Goal: Communication & Community: Ask a question

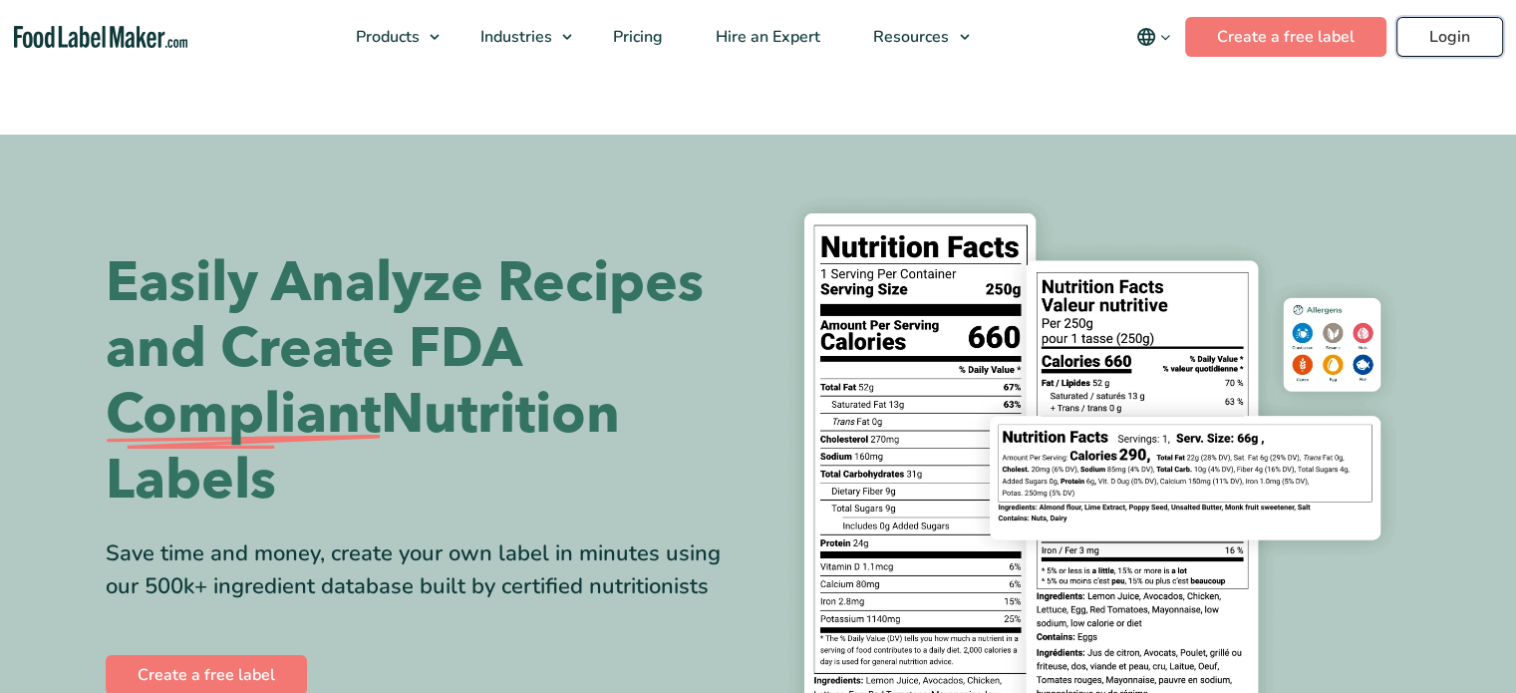
click at [1431, 33] on link "Login" at bounding box center [1449, 37] width 107 height 40
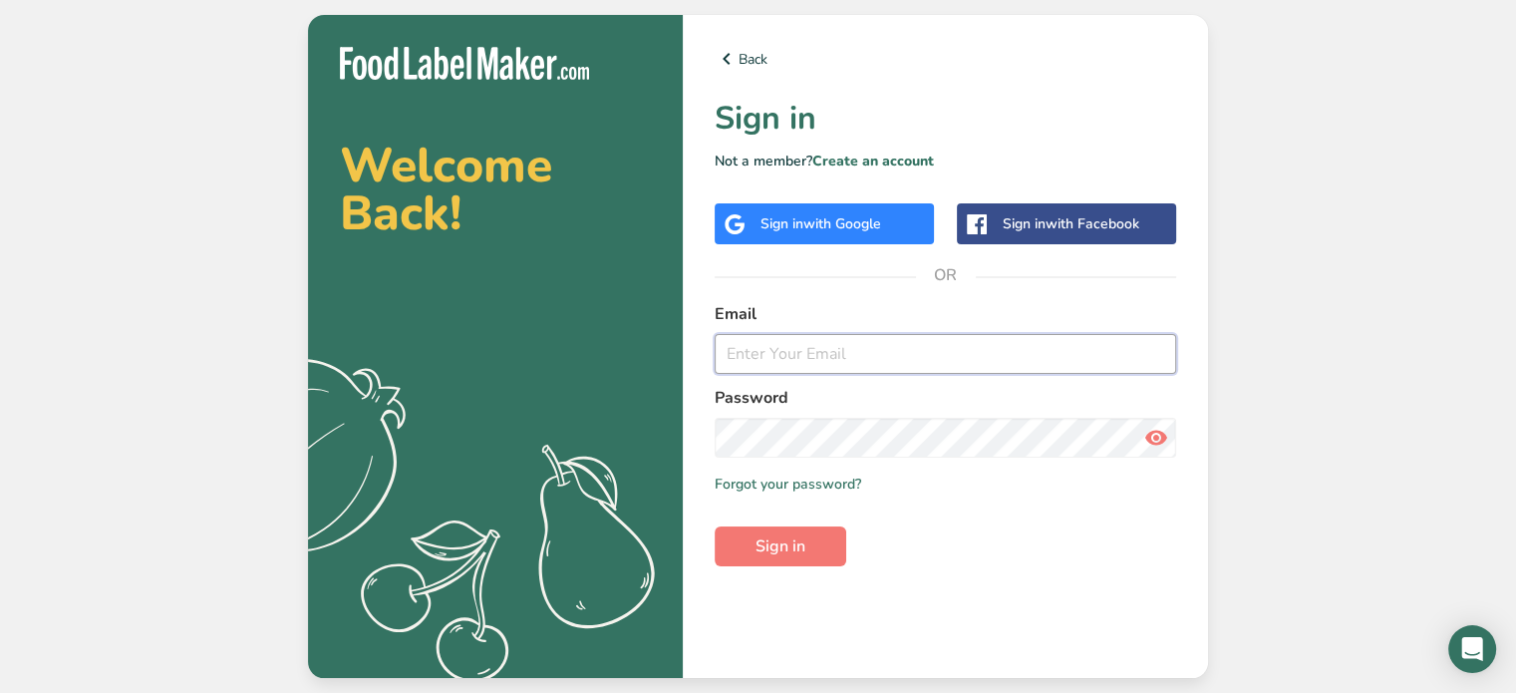
click at [811, 359] on input "email" at bounding box center [945, 354] width 461 height 40
type input "stef.pef@gmail.com"
drag, startPoint x: 880, startPoint y: 360, endPoint x: 725, endPoint y: 359, distance: 155.5
click at [725, 359] on input "stef.pef@gmail.com" at bounding box center [945, 354] width 461 height 40
type input "[EMAIL_ADDRESS][DOMAIN_NAME]"
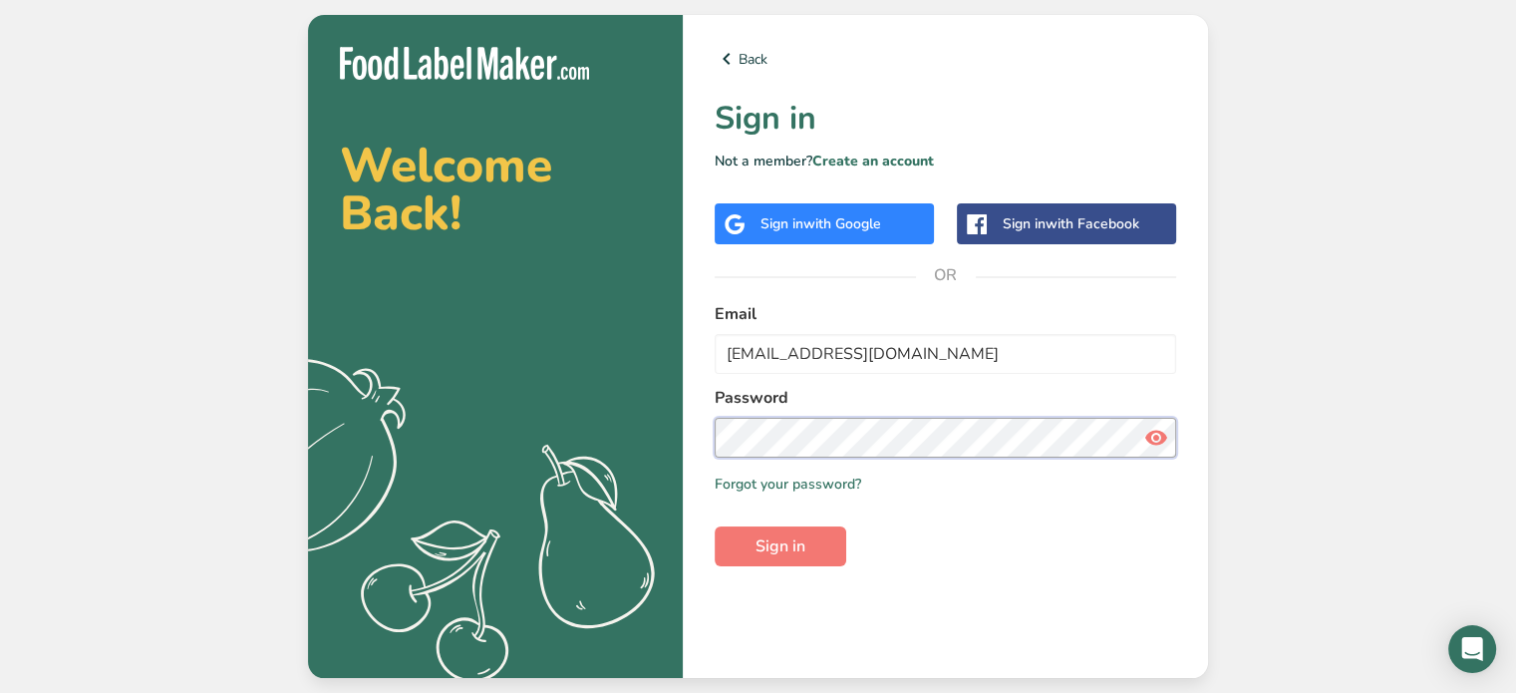
click at [715, 526] on button "Sign in" at bounding box center [781, 546] width 132 height 40
click at [864, 230] on span "with Google" at bounding box center [842, 223] width 78 height 19
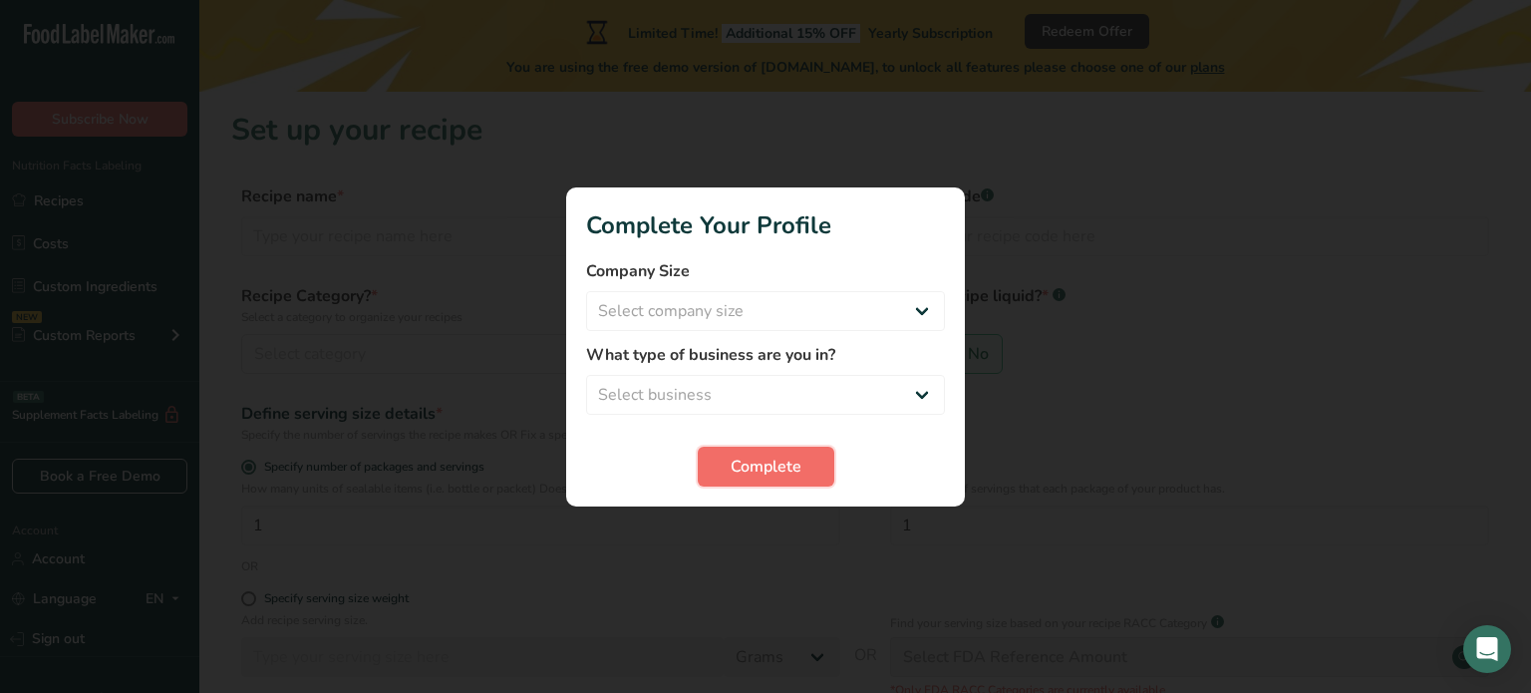
click at [806, 460] on button "Complete" at bounding box center [766, 467] width 137 height 40
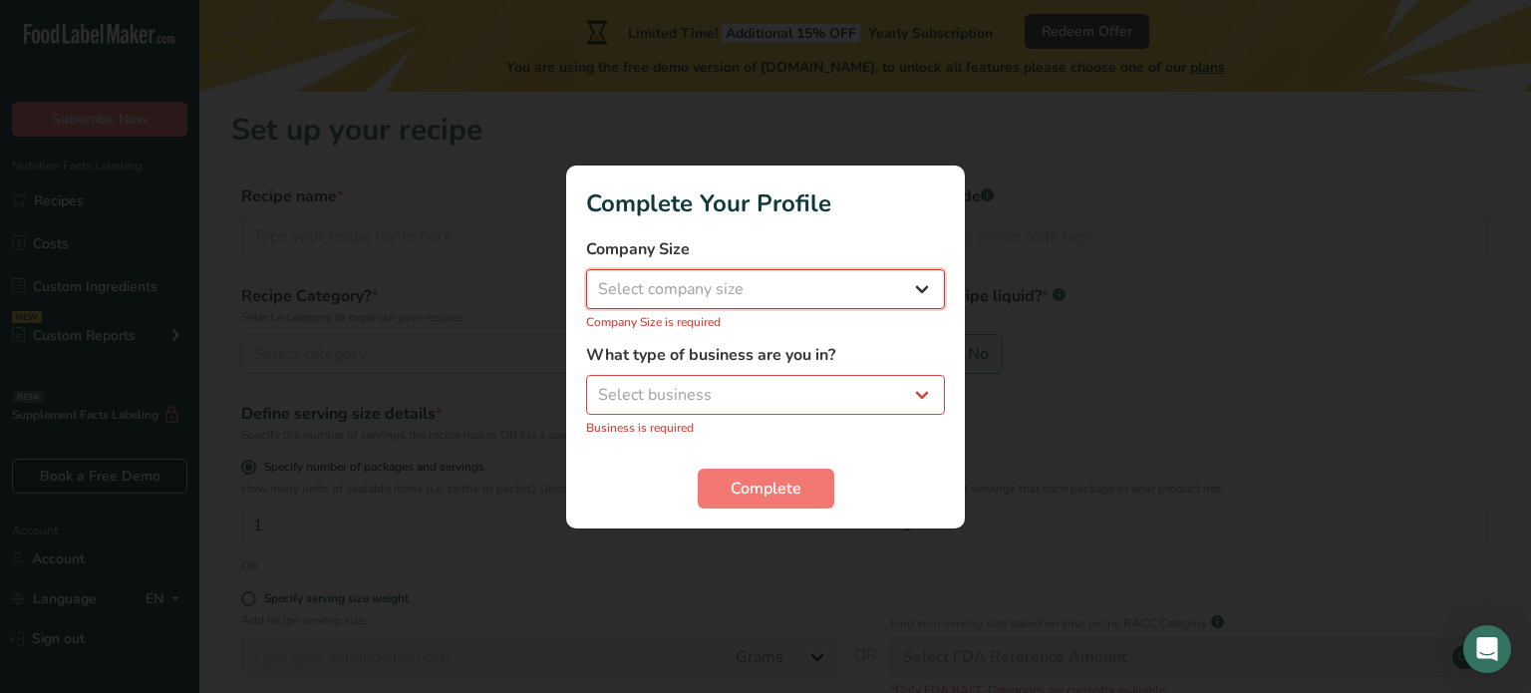
click at [905, 298] on select "Select company size Fewer than 10 Employees 10 to 50 Employees 51 to 500 Employ…" at bounding box center [765, 289] width 359 height 40
select select "1"
click at [586, 279] on select "Select company size Fewer than 10 Employees 10 to 50 Employees 51 to 500 Employ…" at bounding box center [765, 289] width 359 height 40
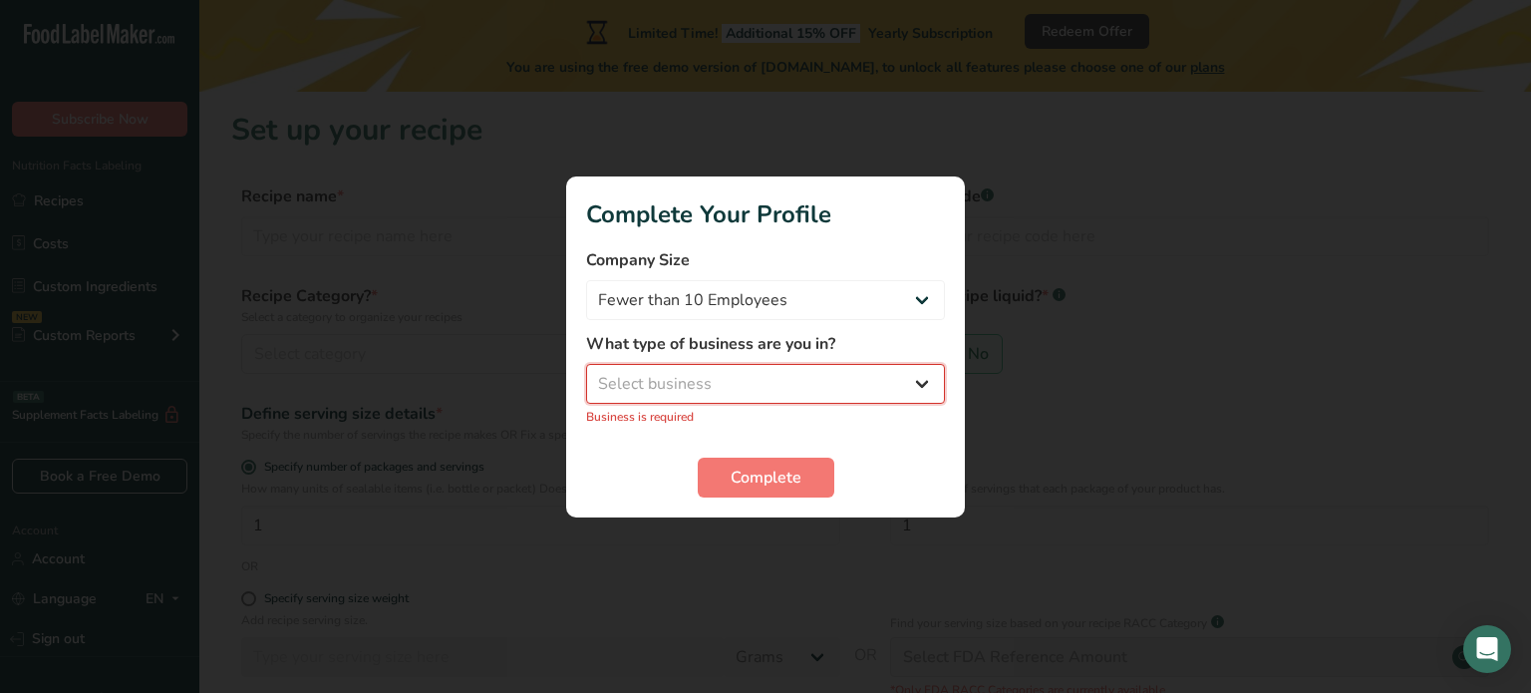
click at [889, 382] on select "Select business Packaged Food Manufacturer Restaurant & Cafe Bakery Meal Plans …" at bounding box center [765, 384] width 359 height 40
select select "1"
click at [586, 374] on select "Select business Packaged Food Manufacturer Restaurant & Cafe Bakery Meal Plans …" at bounding box center [765, 384] width 359 height 40
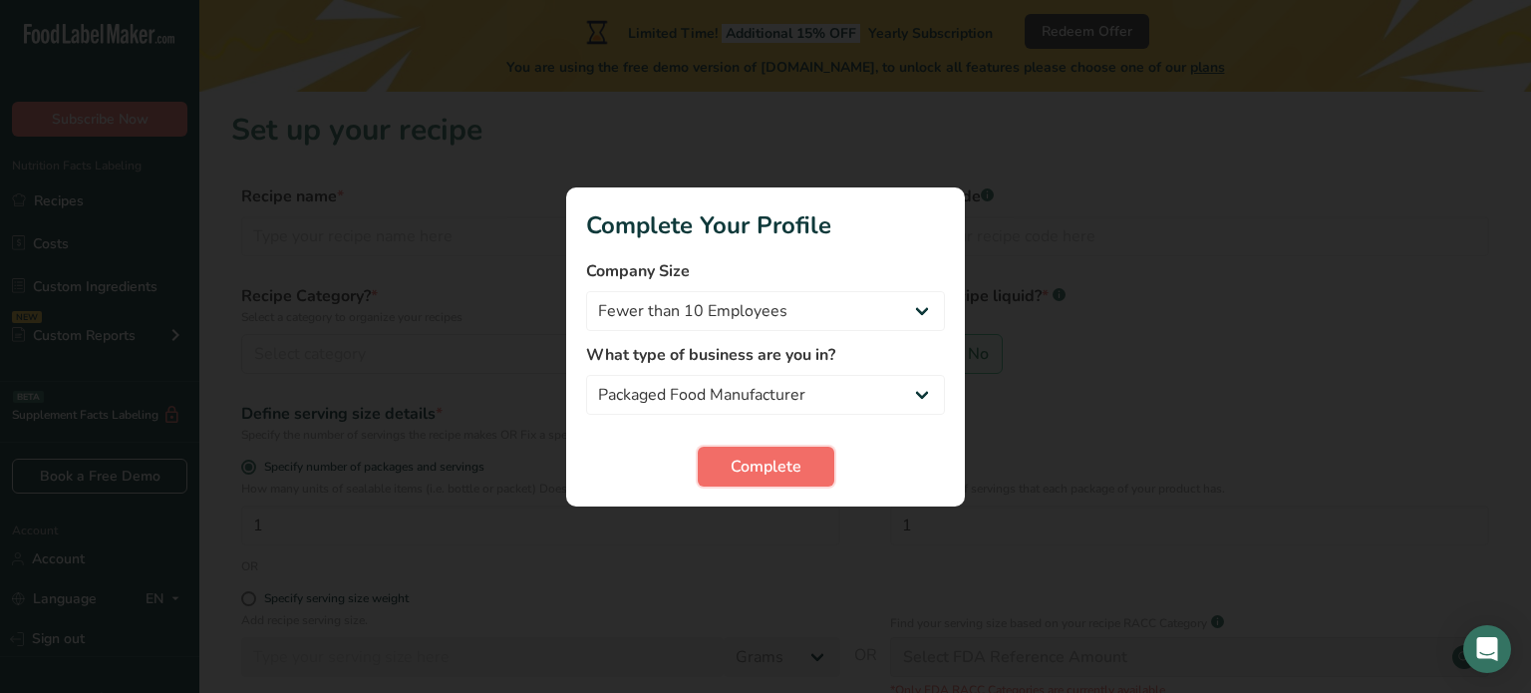
click at [785, 458] on span "Complete" at bounding box center [766, 466] width 71 height 24
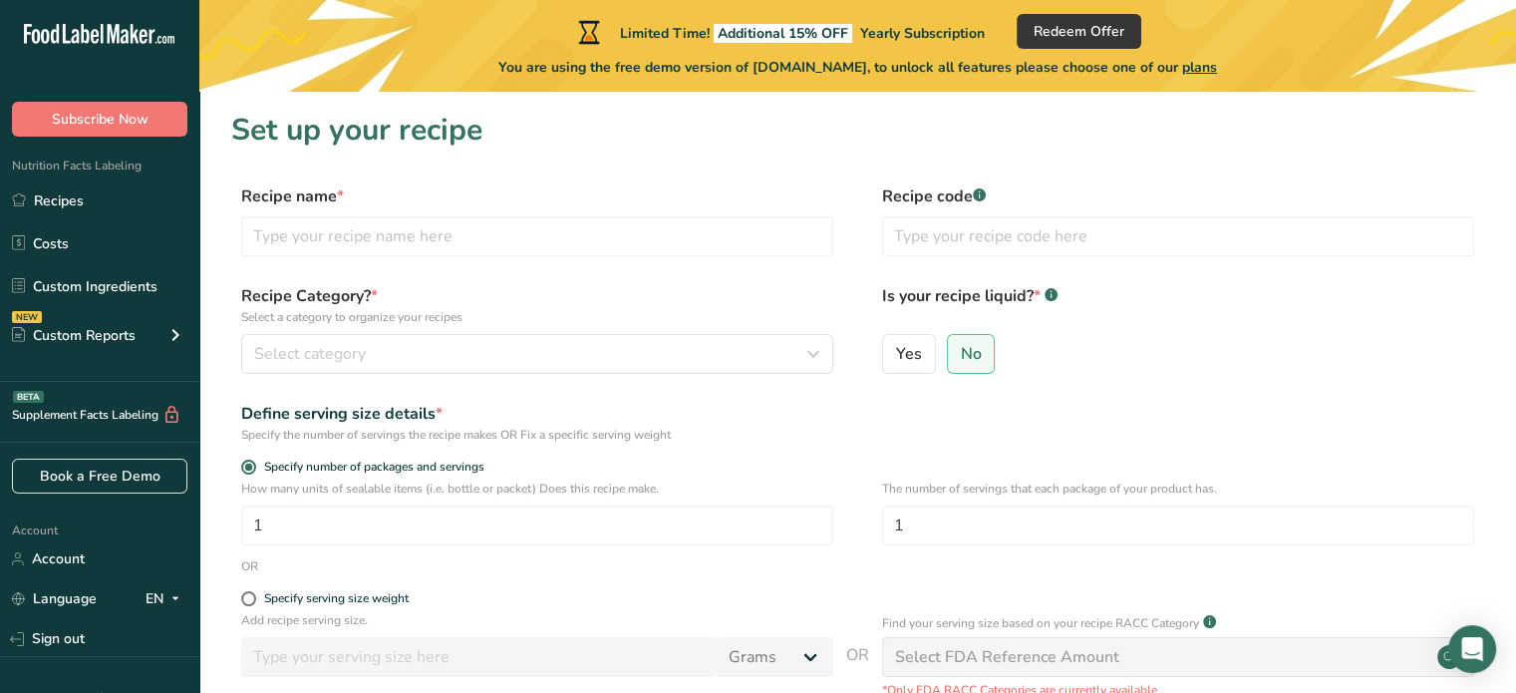
click at [132, 31] on icon at bounding box center [135, 34] width 8 height 20
click at [80, 199] on link "Recipes" at bounding box center [99, 200] width 199 height 38
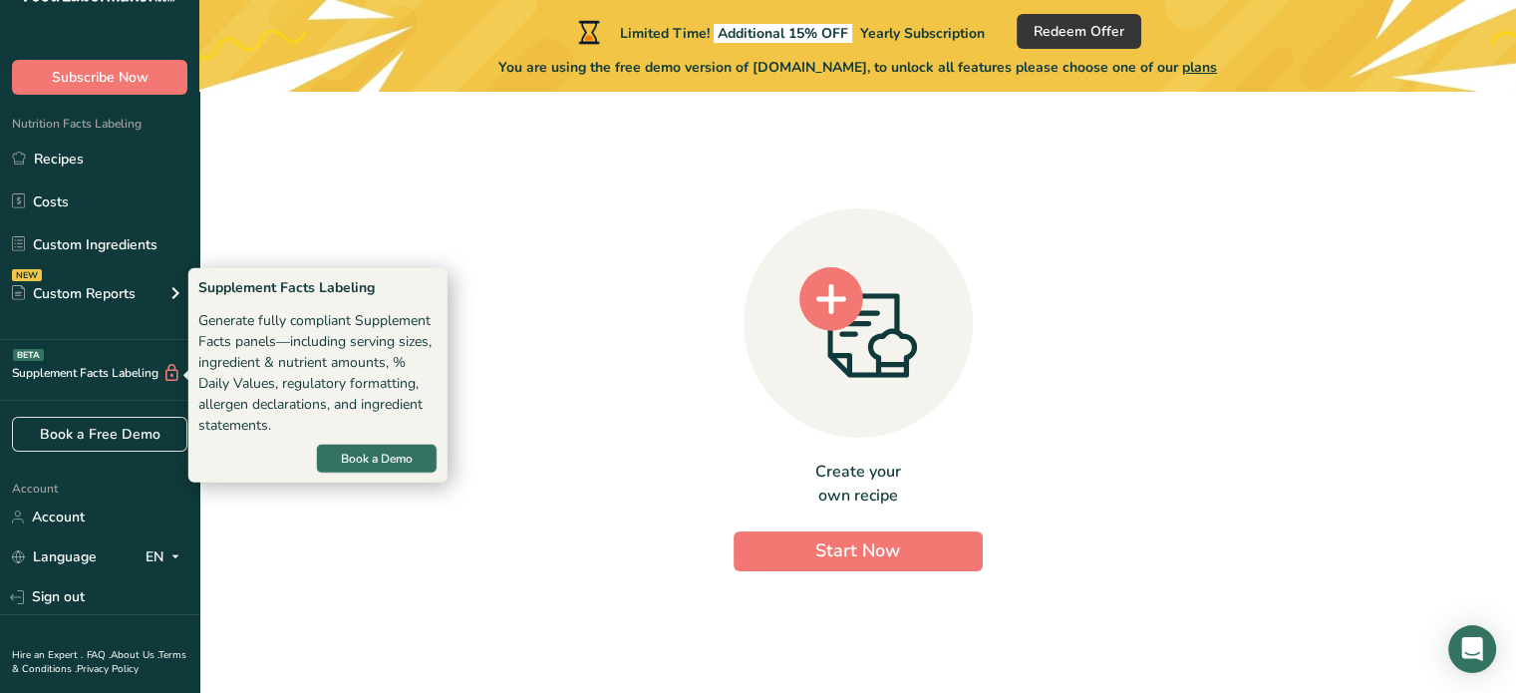
scroll to position [95, 0]
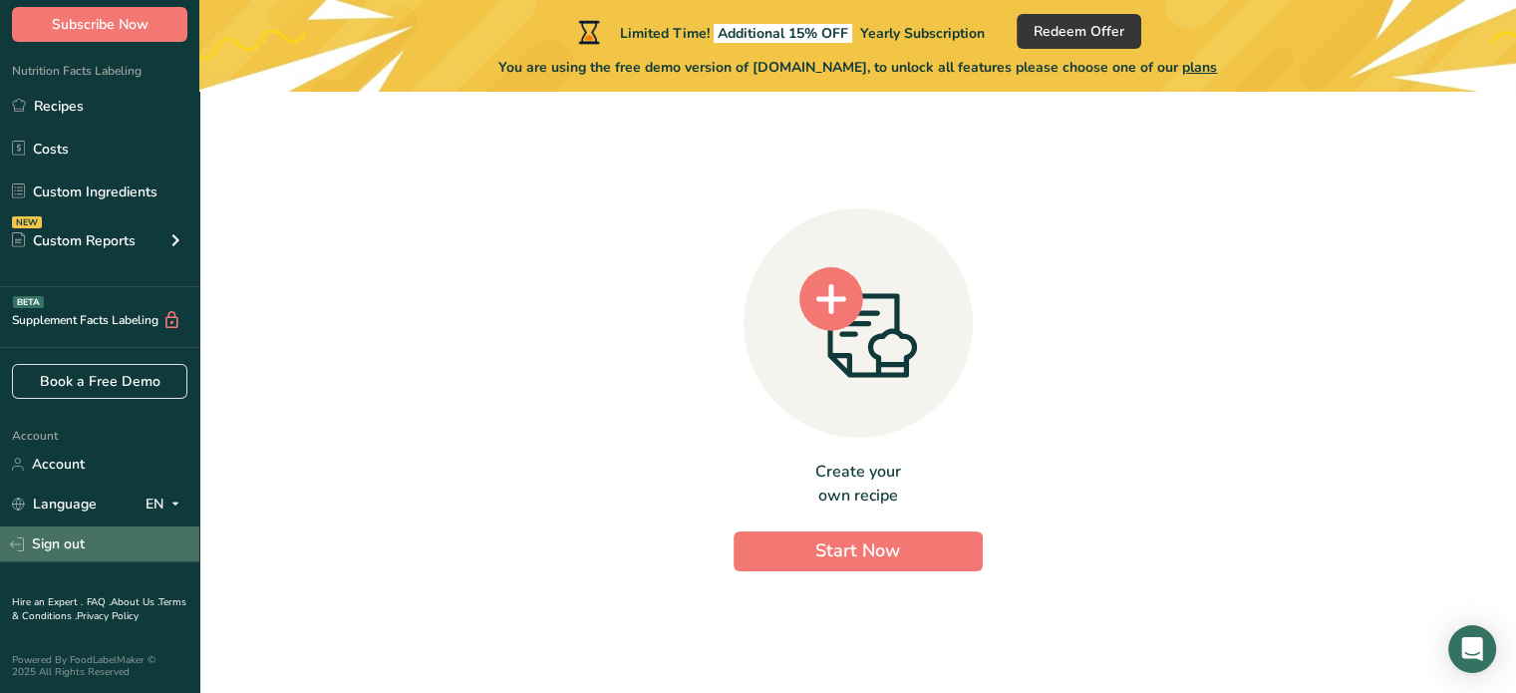
click at [45, 535] on link "Sign out" at bounding box center [99, 543] width 199 height 35
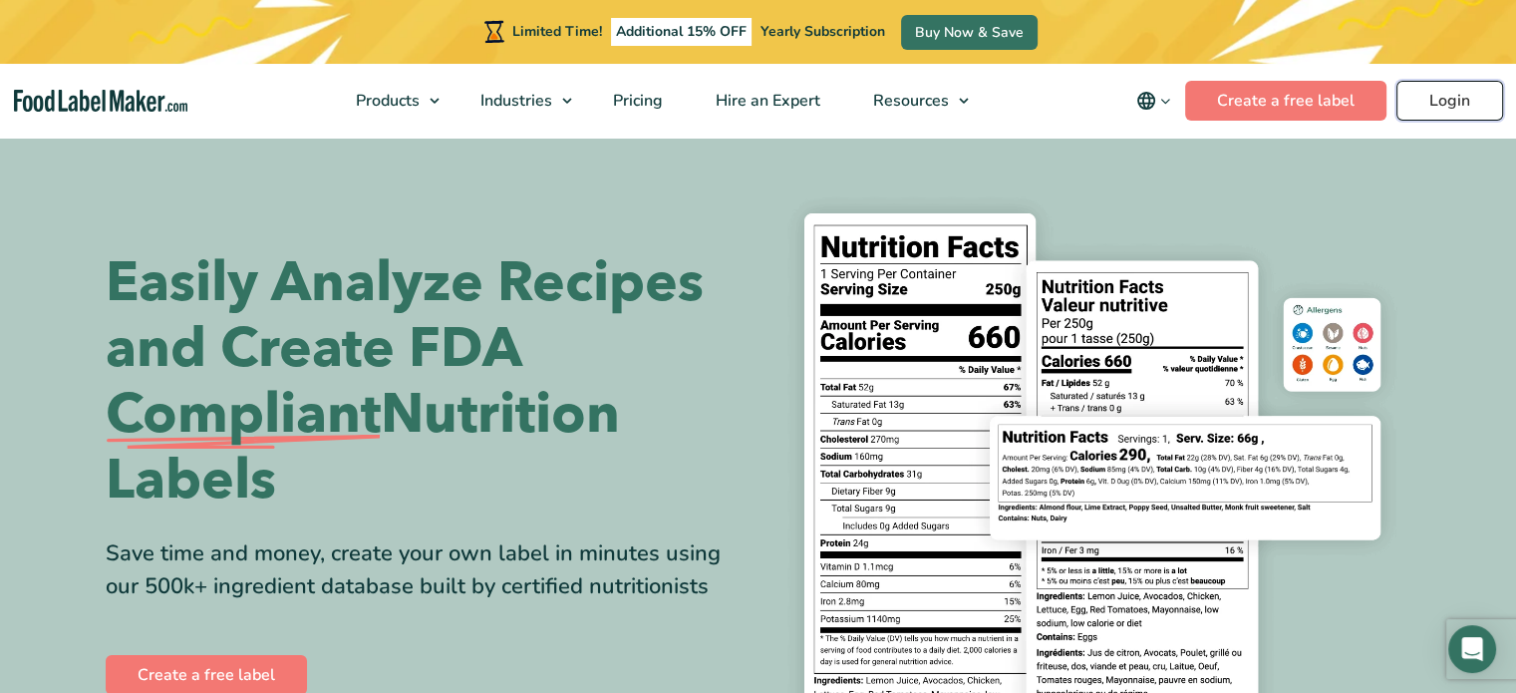
click at [1431, 117] on link "Login" at bounding box center [1449, 101] width 107 height 40
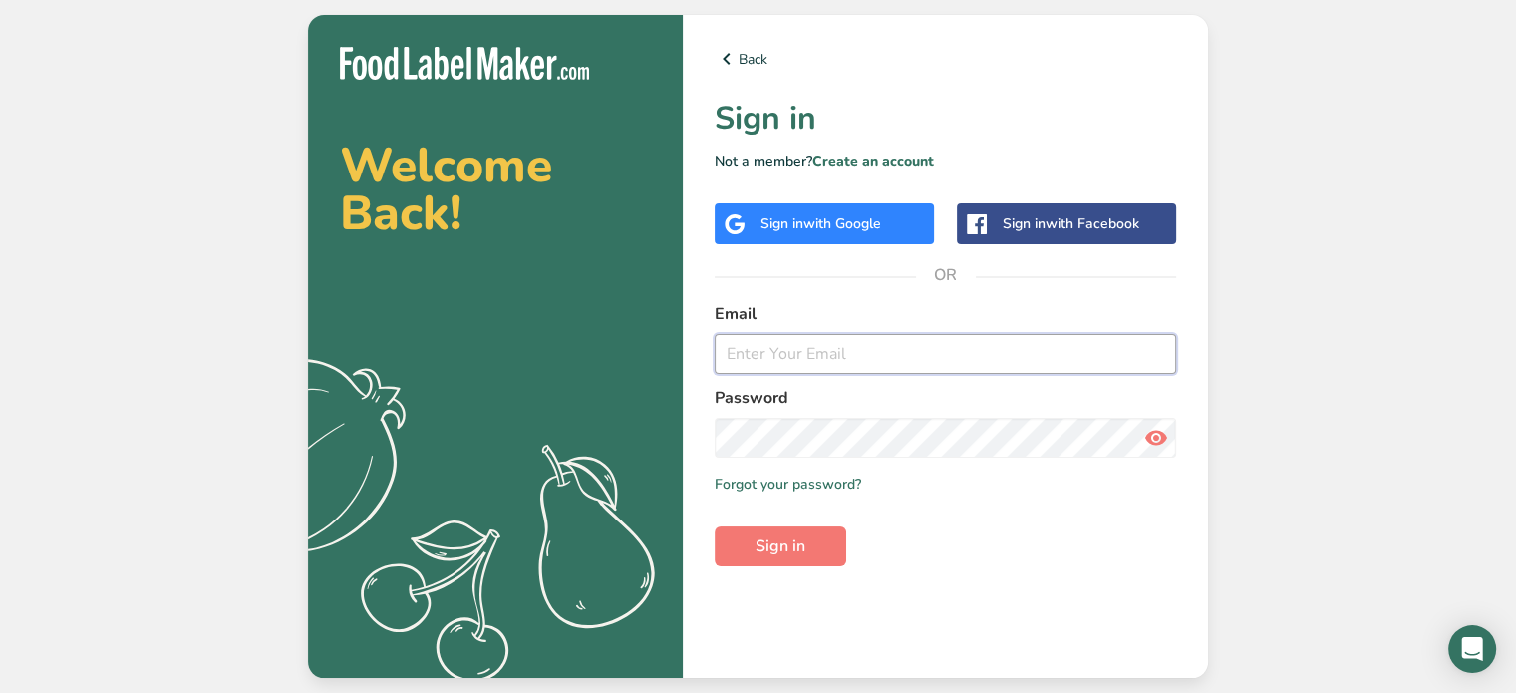
click at [937, 342] on input "email" at bounding box center [945, 354] width 461 height 40
type input "t"
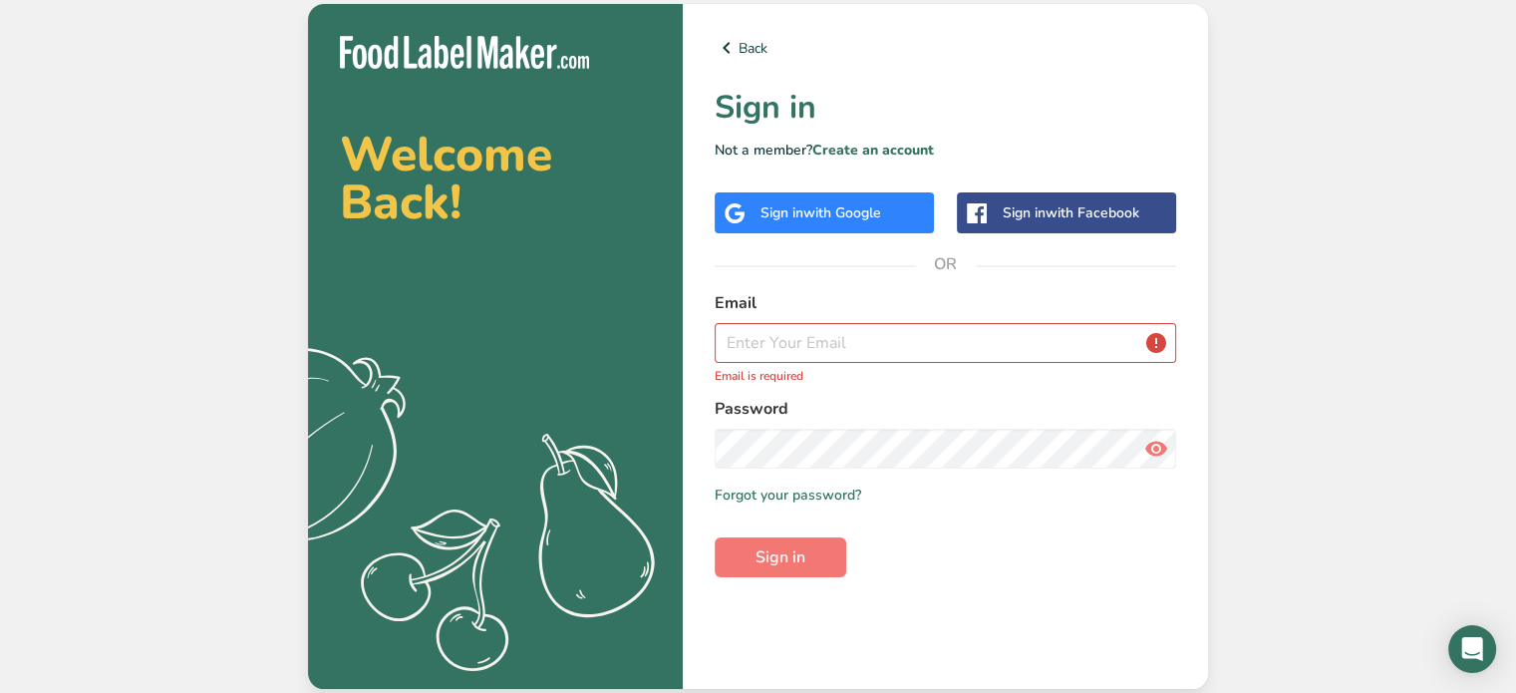
click at [1076, 214] on span "with Facebook" at bounding box center [1093, 212] width 94 height 19
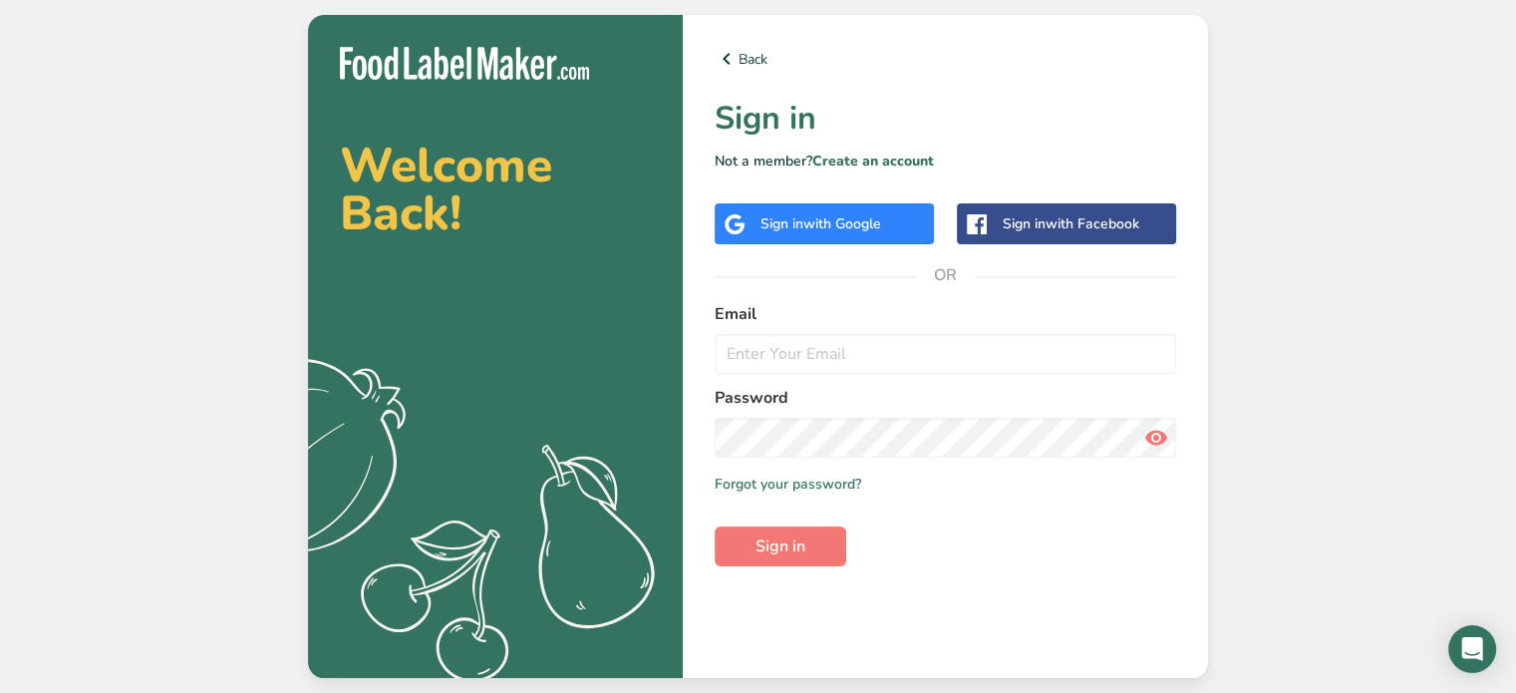
click at [785, 222] on div "Sign in with Google" at bounding box center [820, 223] width 121 height 21
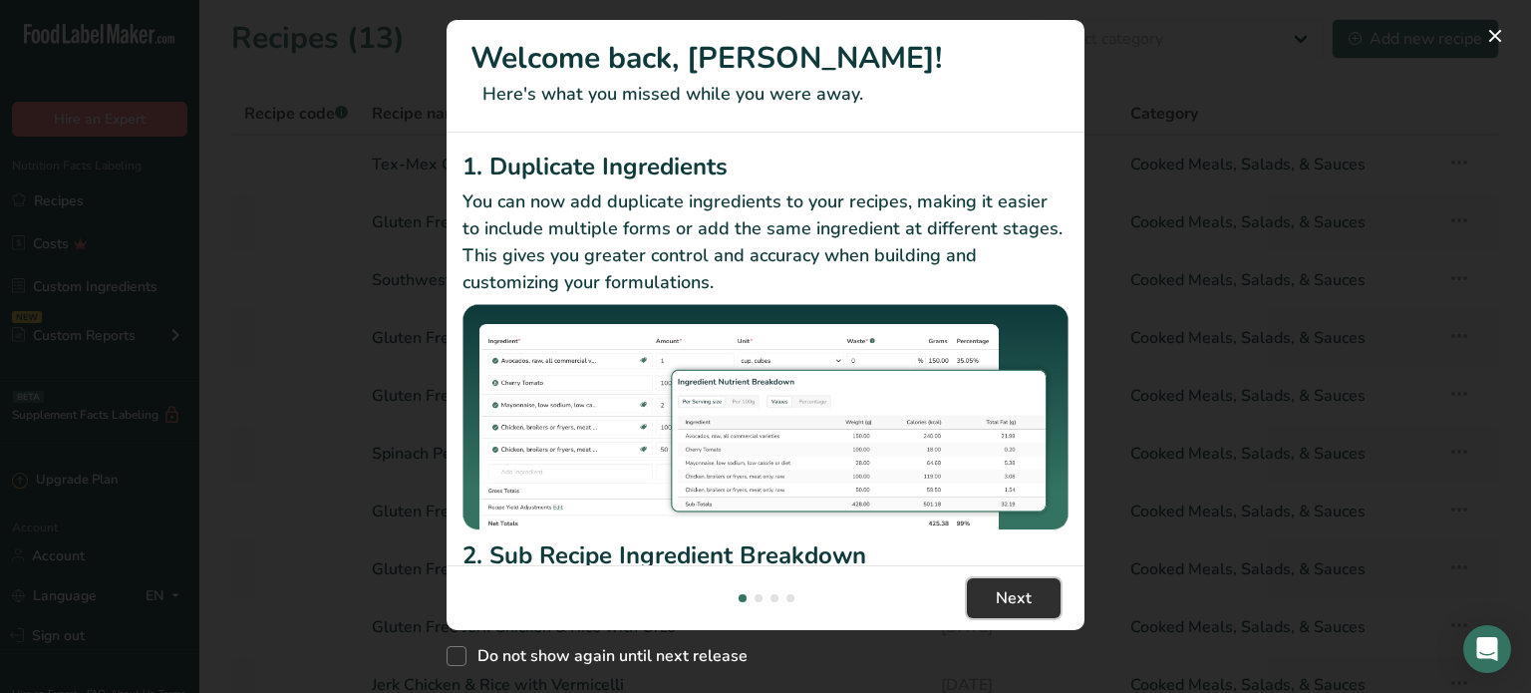
click at [1020, 591] on span "Next" at bounding box center [1014, 598] width 36 height 24
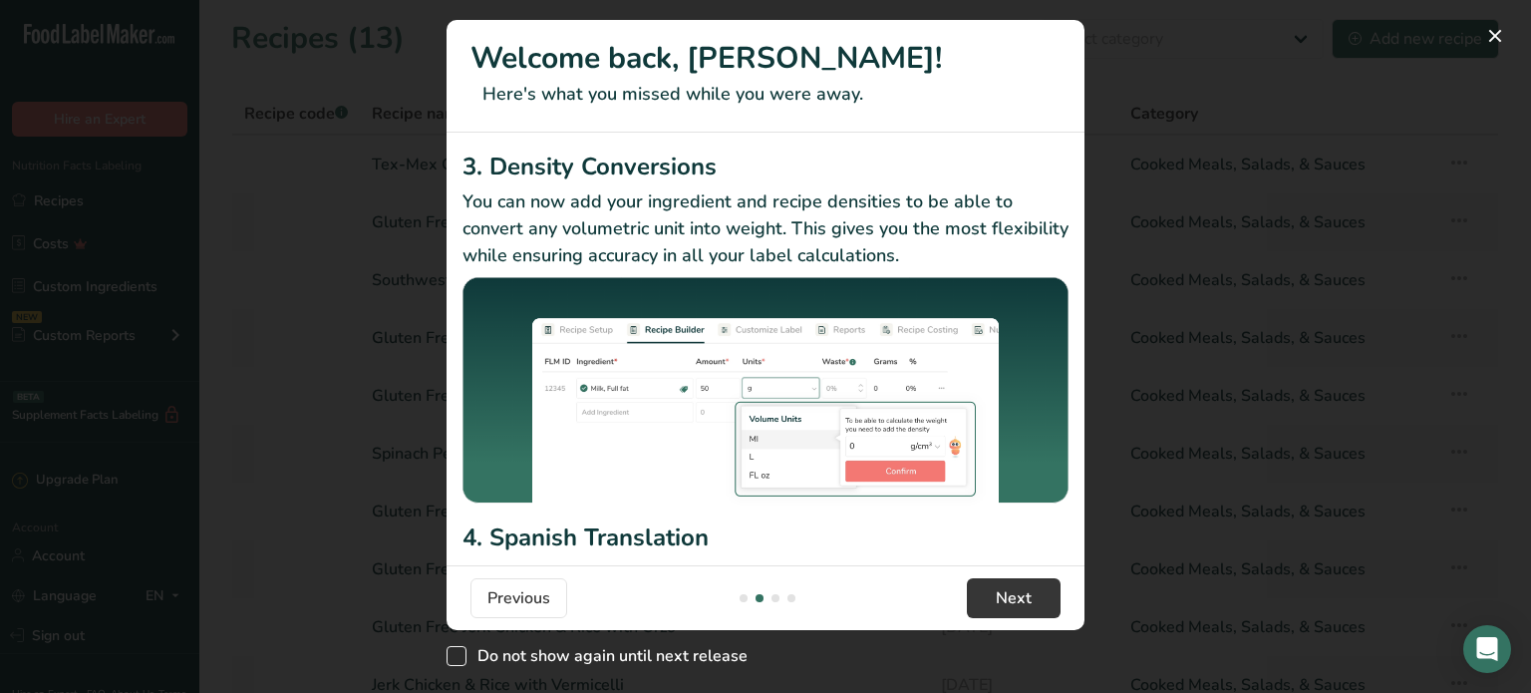
click at [456, 656] on span "New Features" at bounding box center [457, 656] width 20 height 20
click at [456, 656] on input "Do not show again until next release" at bounding box center [453, 656] width 13 height 13
checkbox input "true"
click at [1001, 609] on span "Next" at bounding box center [1014, 598] width 36 height 24
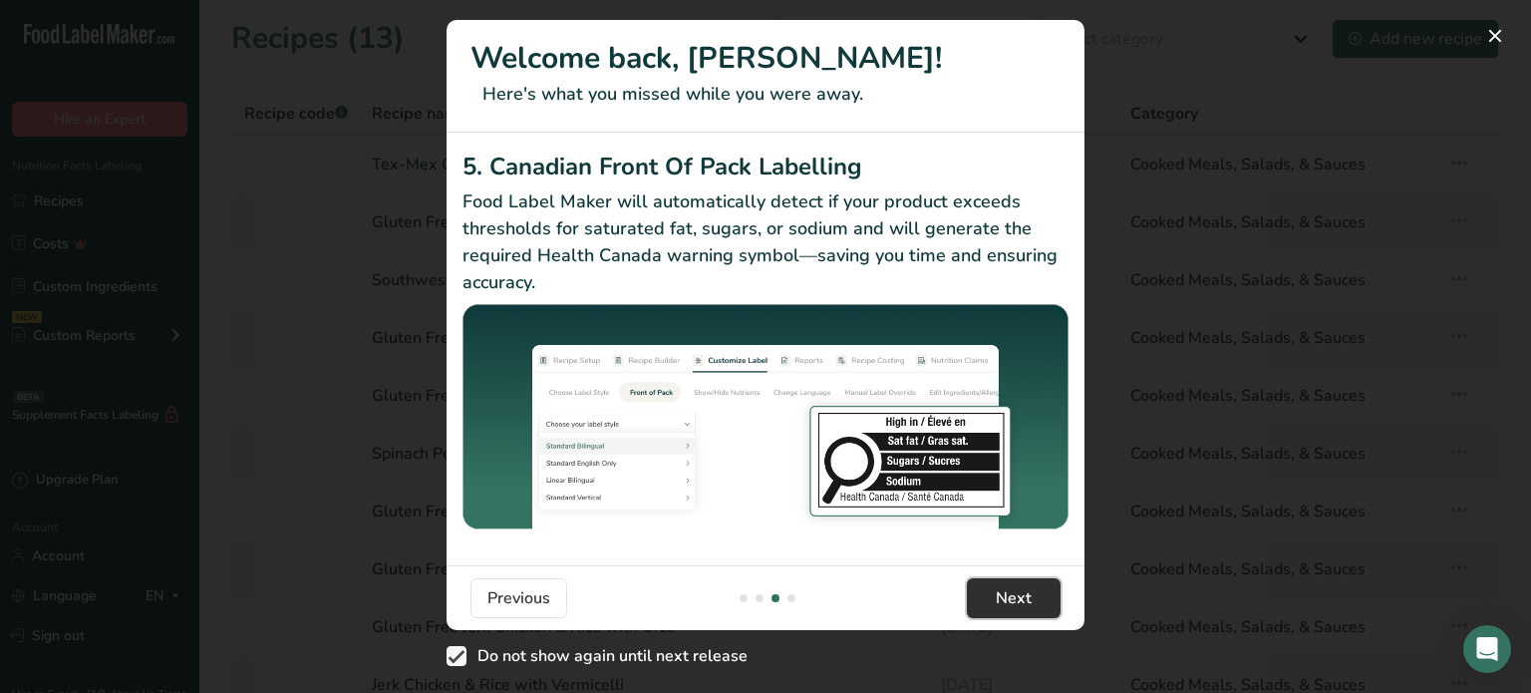
click at [1001, 609] on span "Next" at bounding box center [1014, 598] width 36 height 24
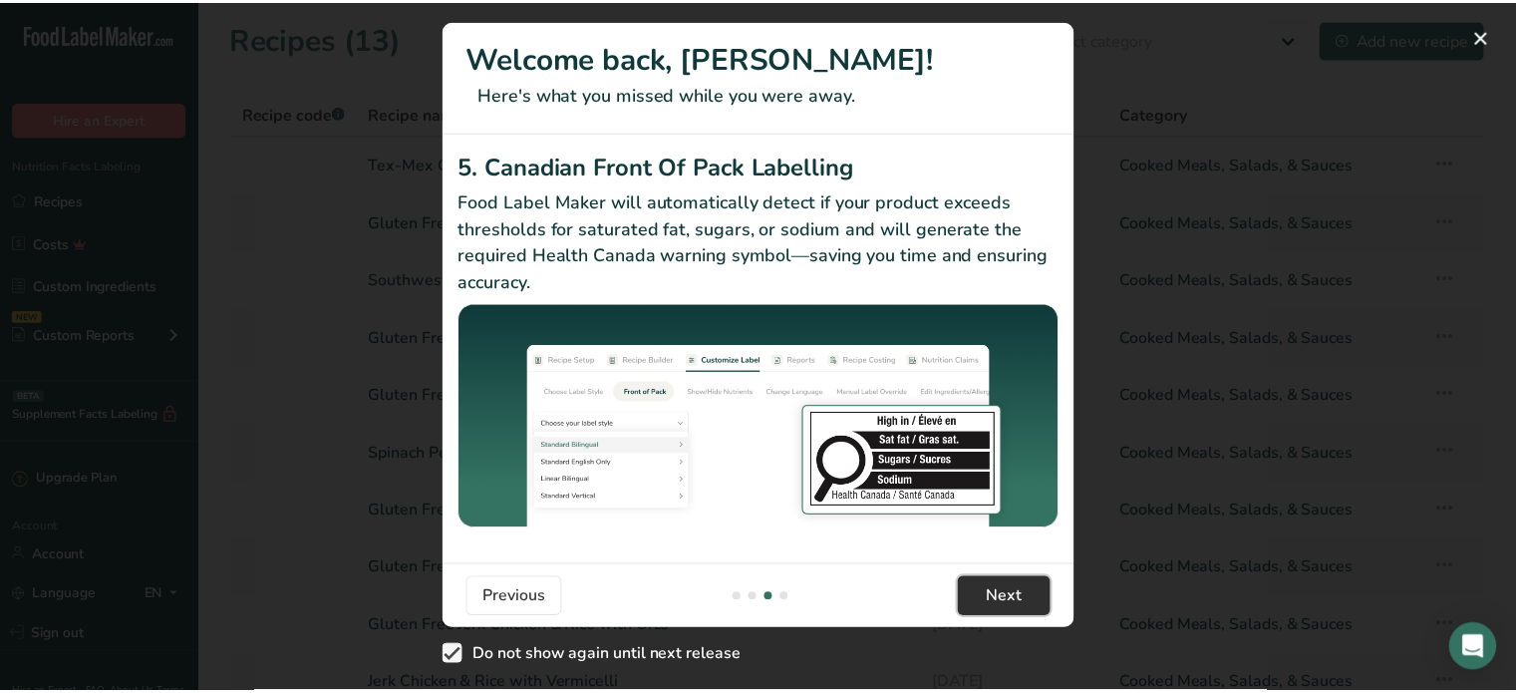
scroll to position [0, 1914]
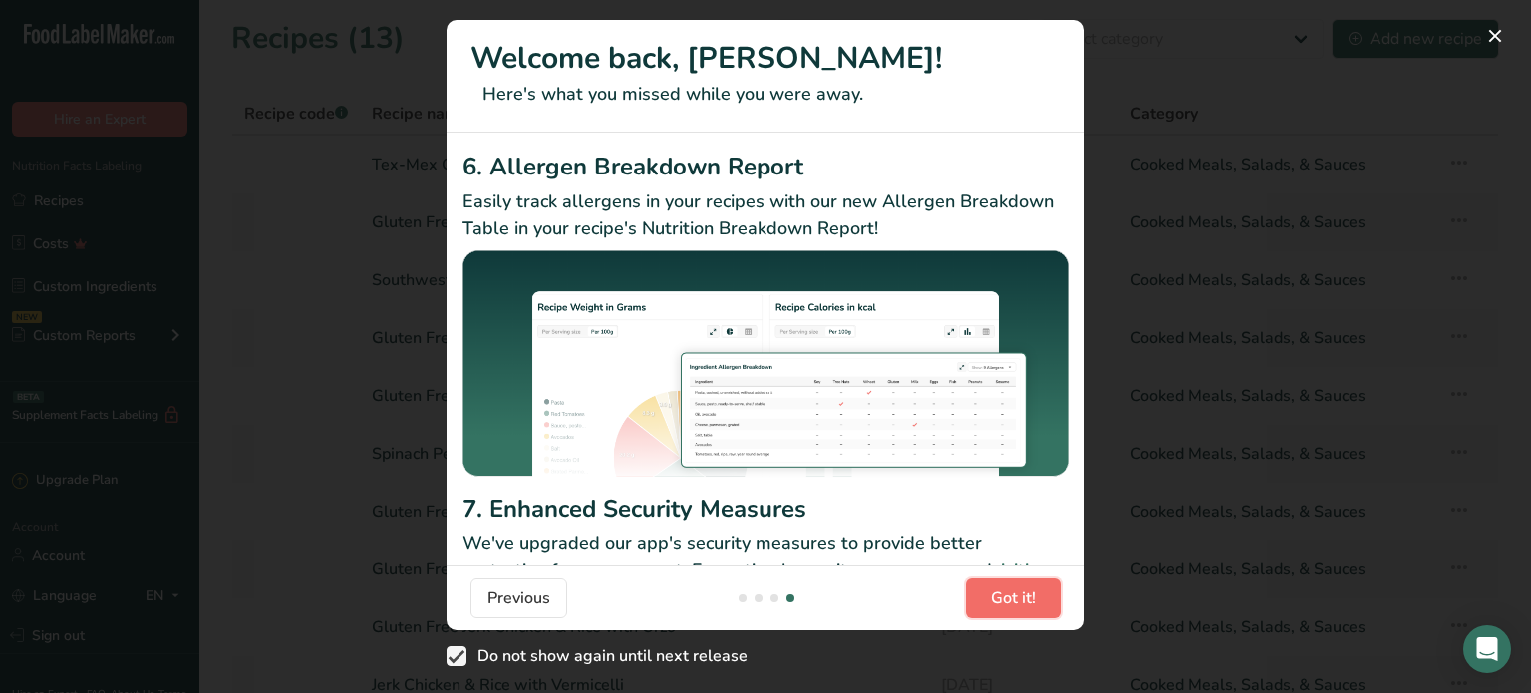
click at [1001, 609] on span "Got it!" at bounding box center [1013, 598] width 45 height 24
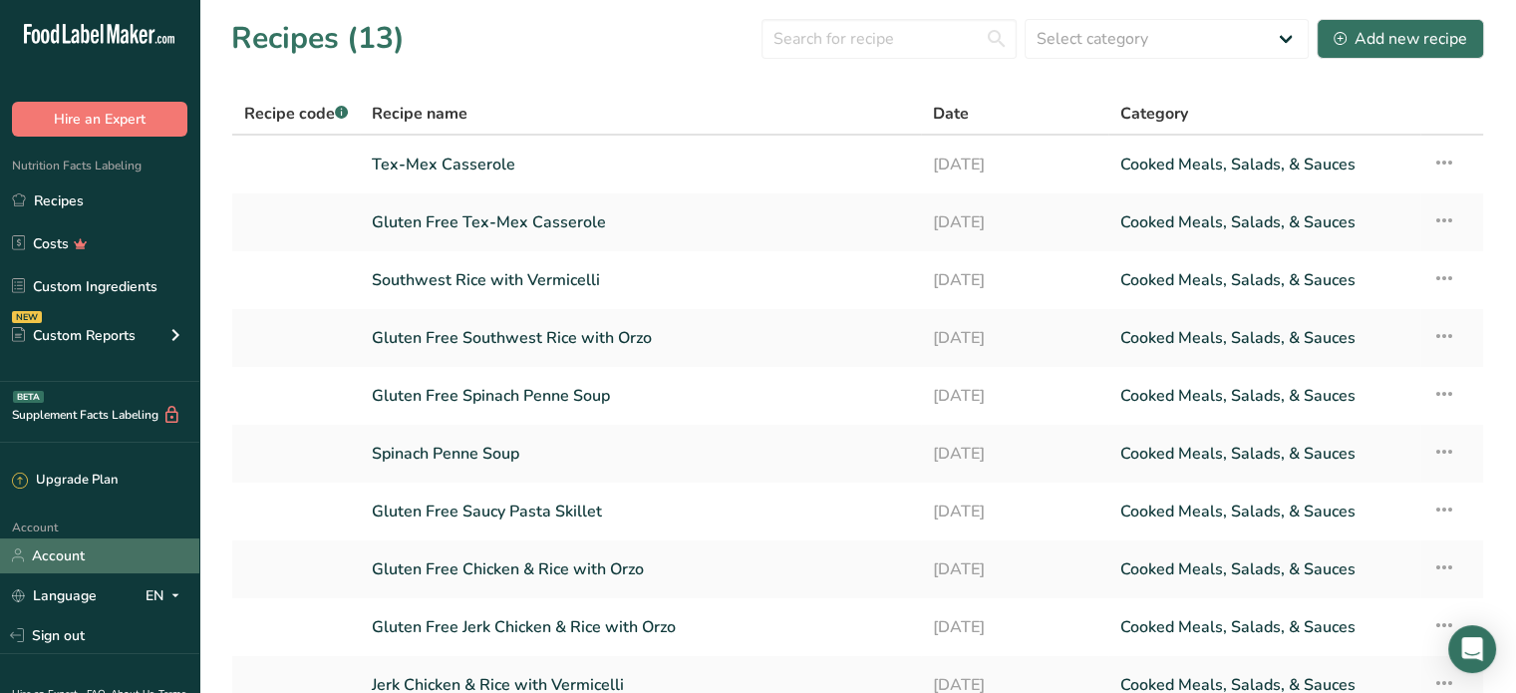
click at [65, 558] on link "Account" at bounding box center [99, 555] width 199 height 35
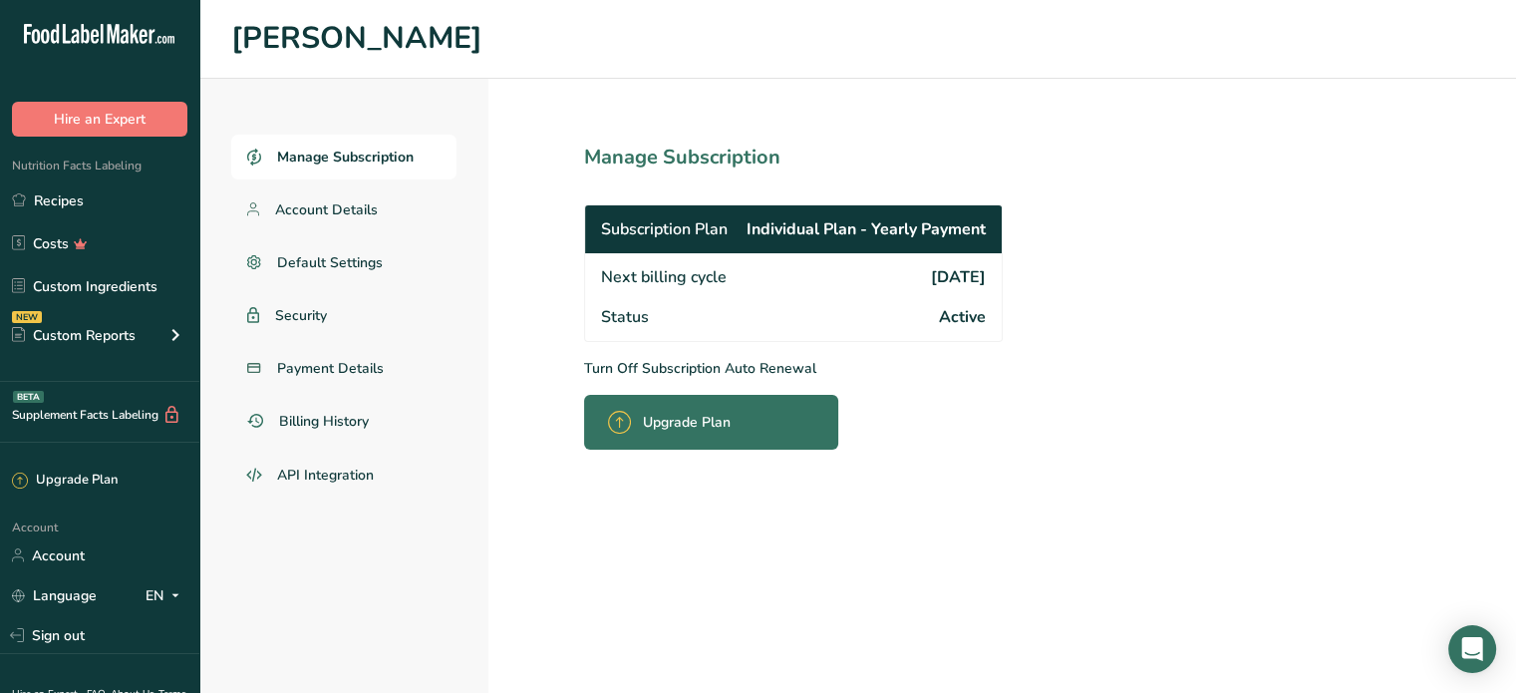
click at [634, 365] on p "Turn Off Subscription Auto Renewal" at bounding box center [837, 368] width 506 height 21
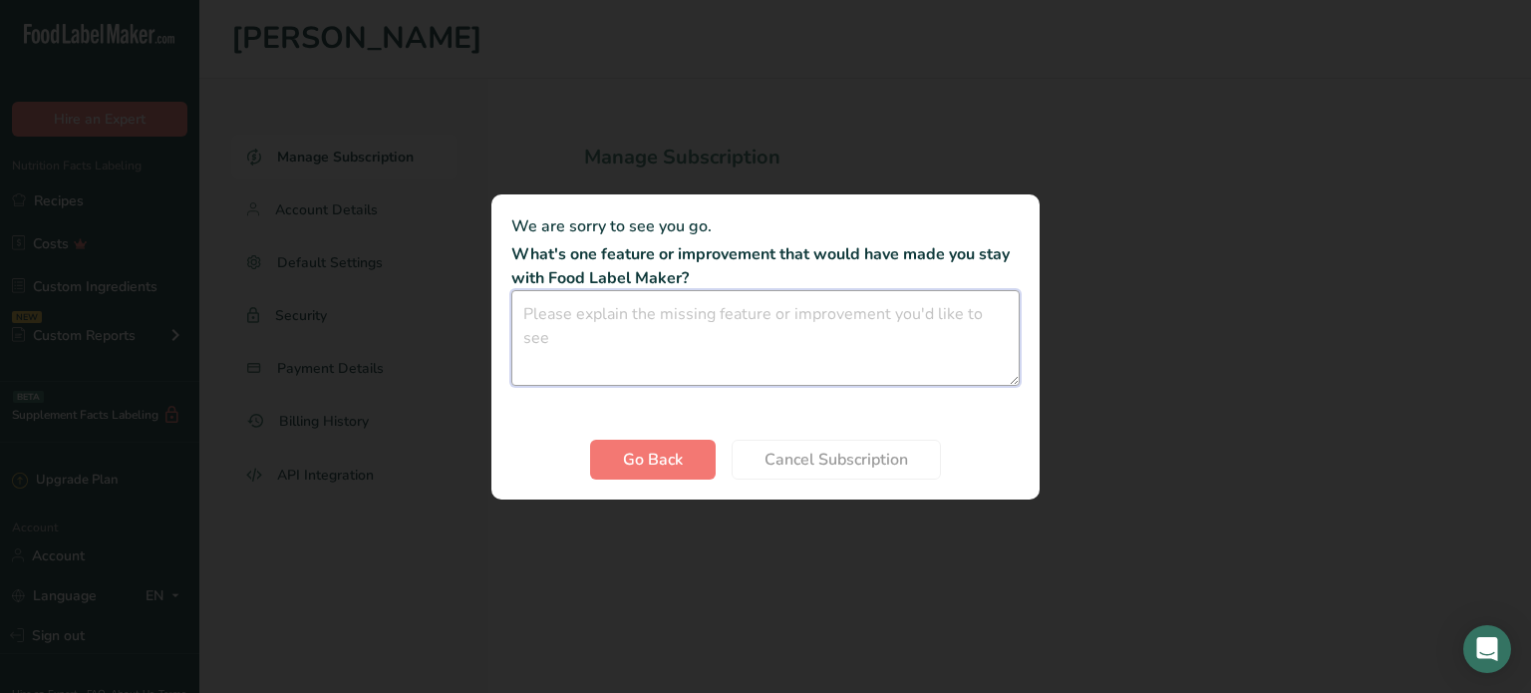
click at [672, 313] on textarea "Cancel subscription modal" at bounding box center [765, 338] width 508 height 96
type textarea "No longer needed"
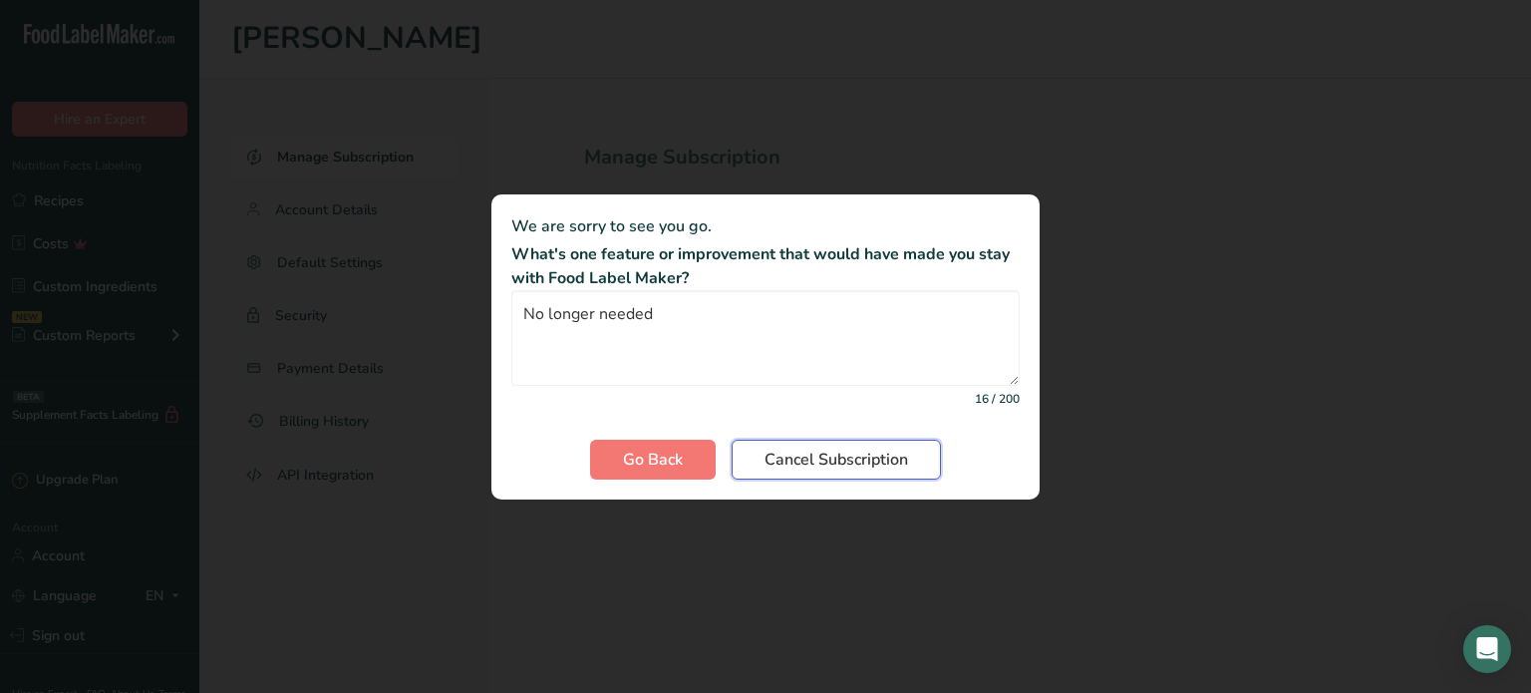
click at [807, 457] on span "Cancel Subscription" at bounding box center [836, 460] width 144 height 24
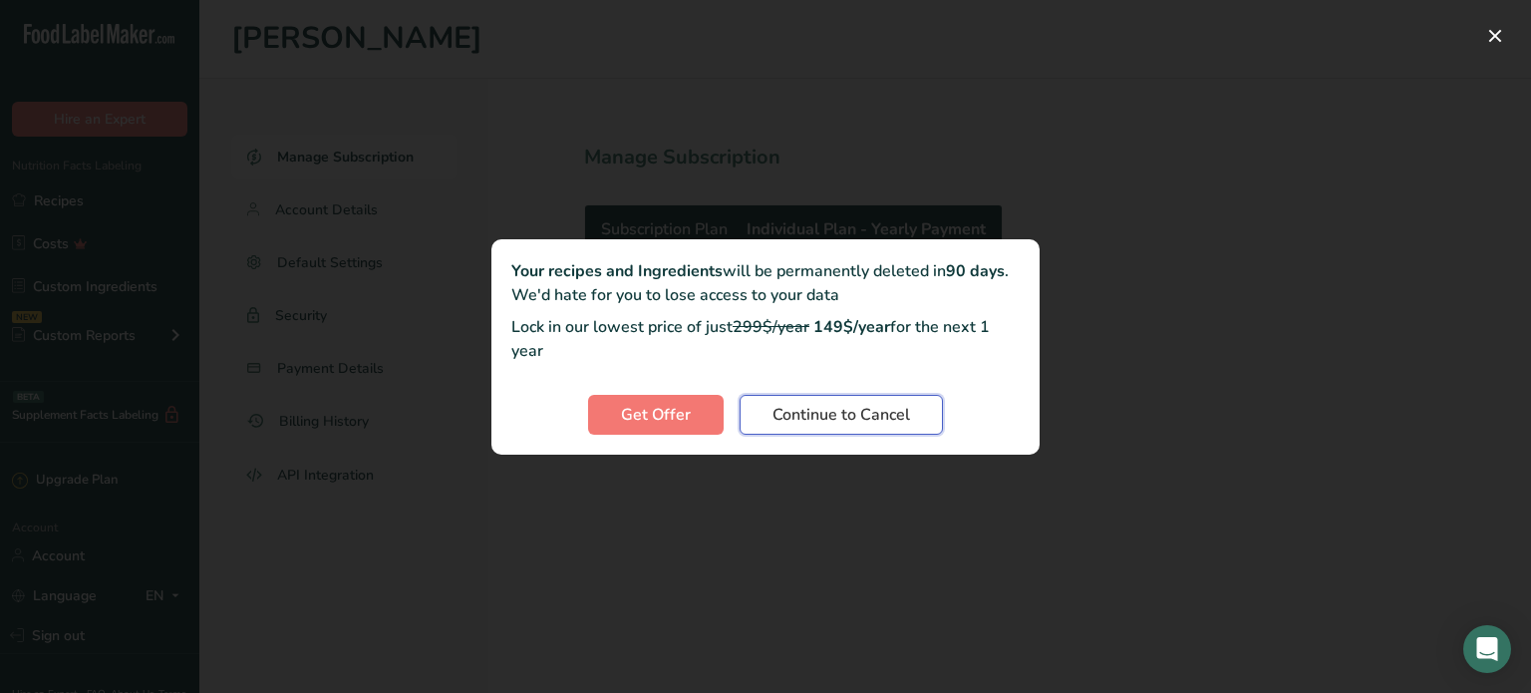
click at [828, 410] on span "Continue to Cancel" at bounding box center [841, 415] width 138 height 24
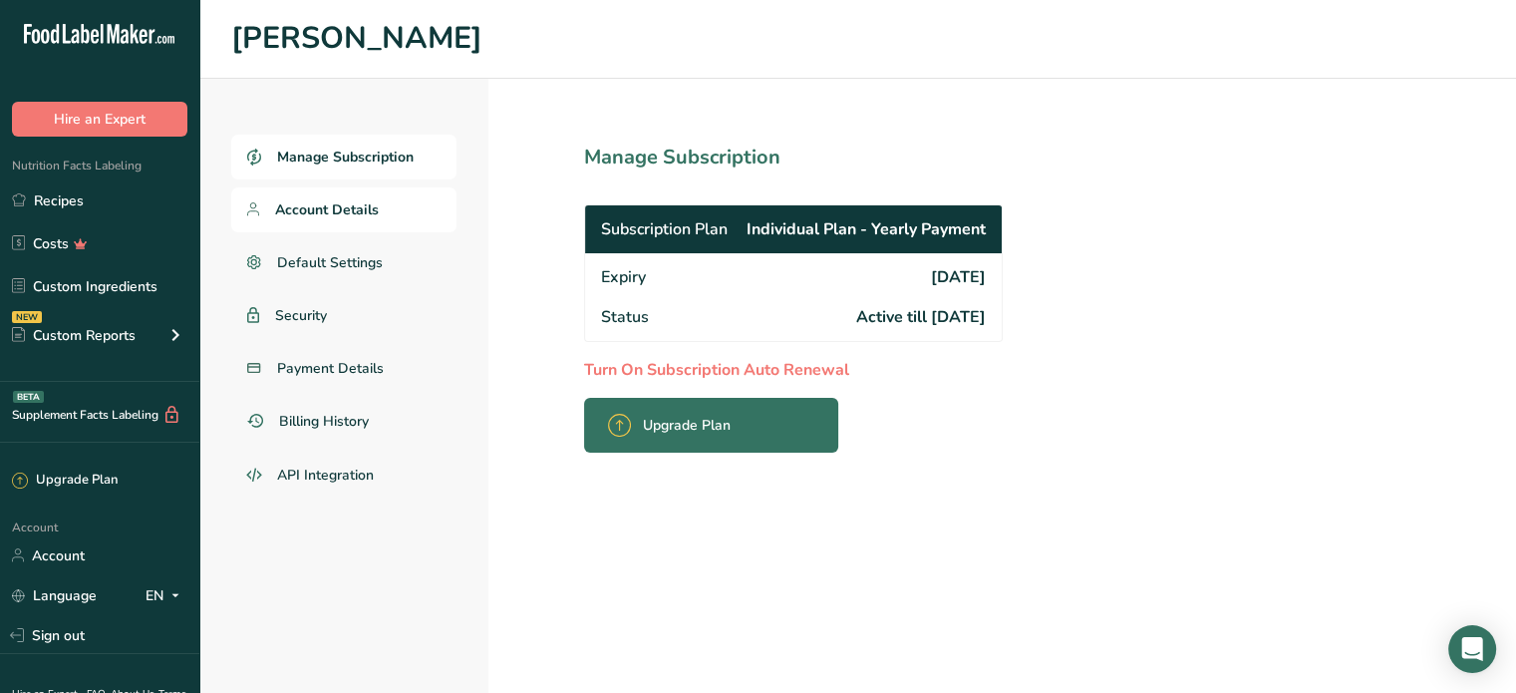
click at [341, 210] on span "Account Details" at bounding box center [327, 209] width 104 height 21
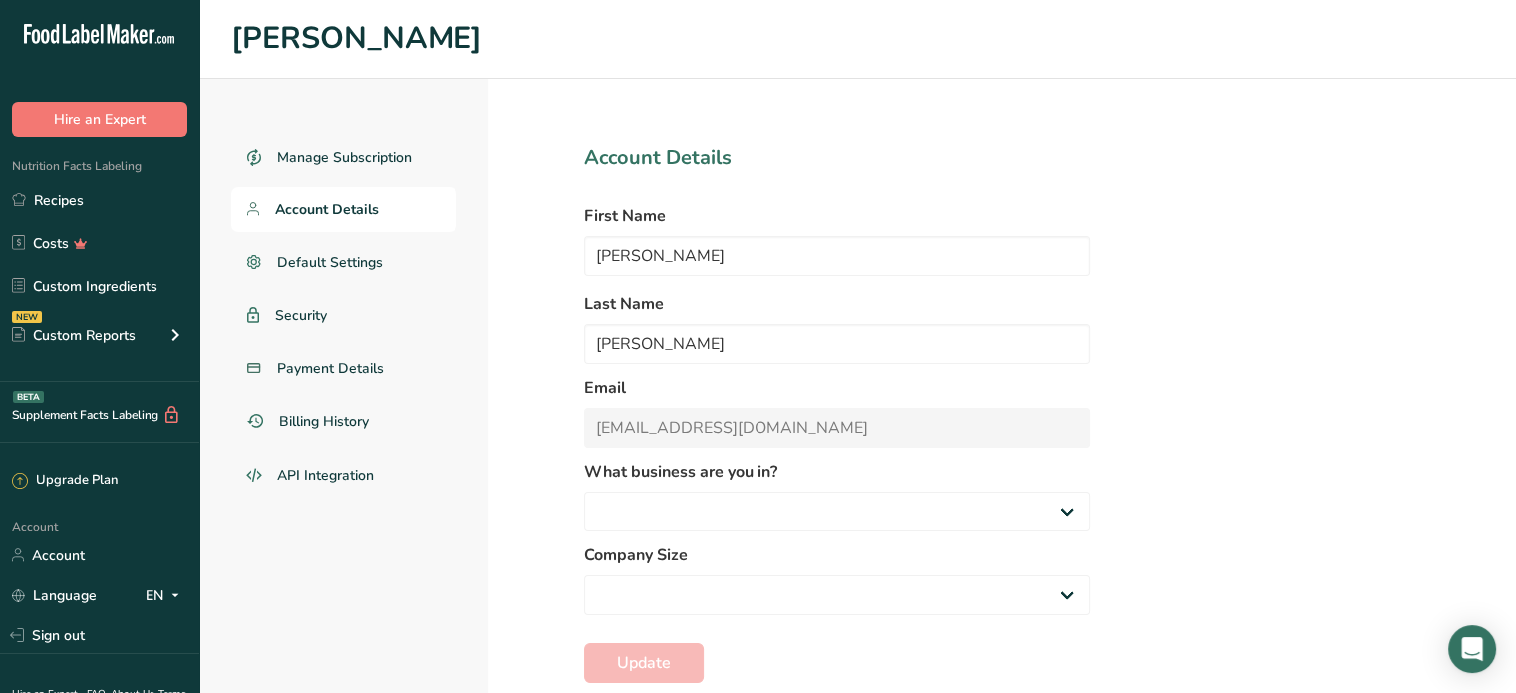
select select
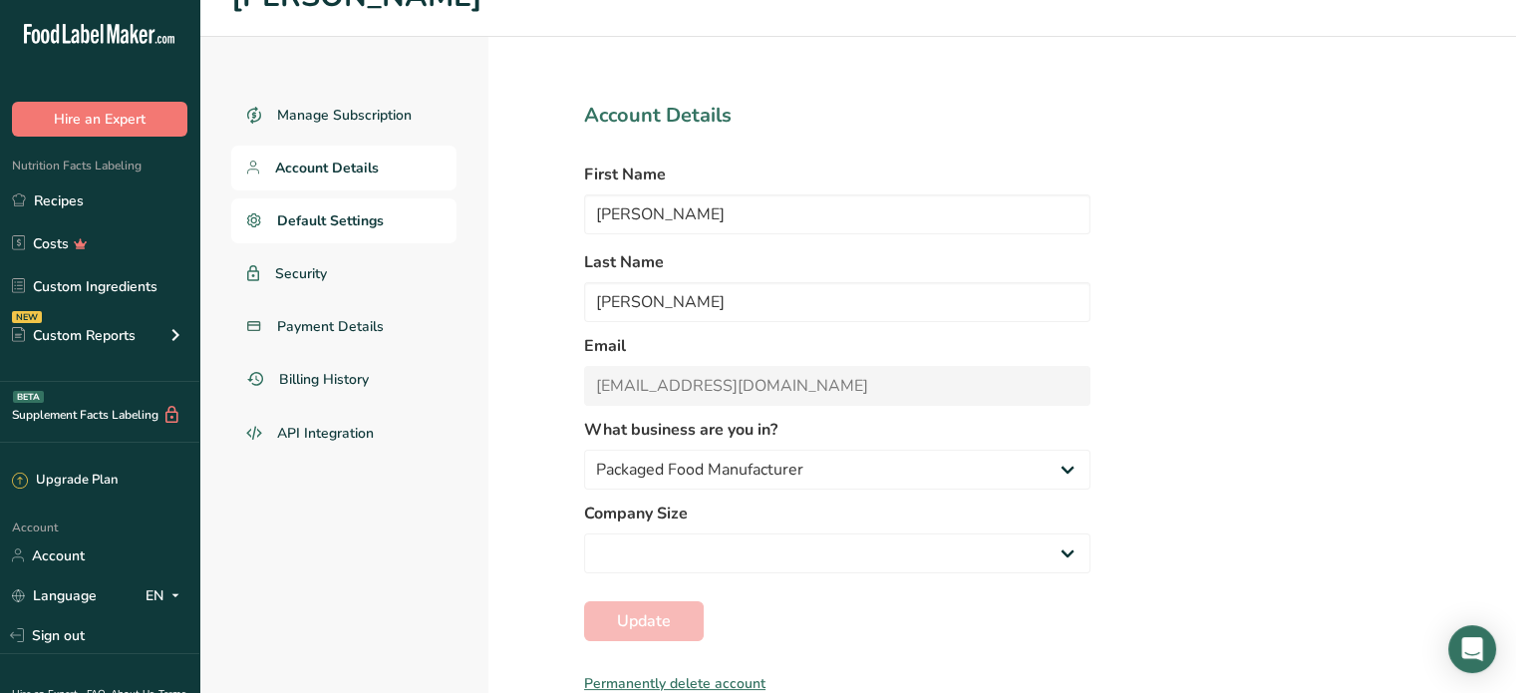
click at [360, 226] on span "Default Settings" at bounding box center [330, 220] width 107 height 21
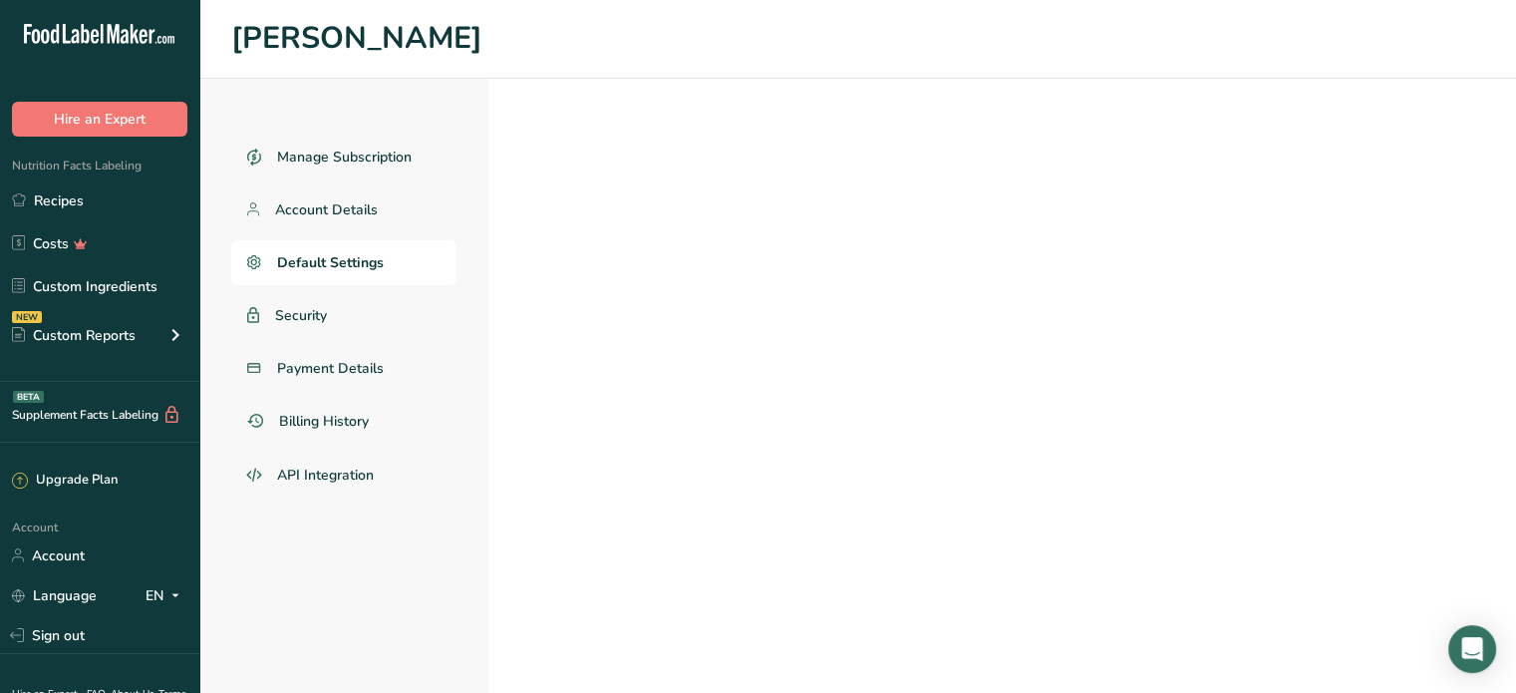
select select
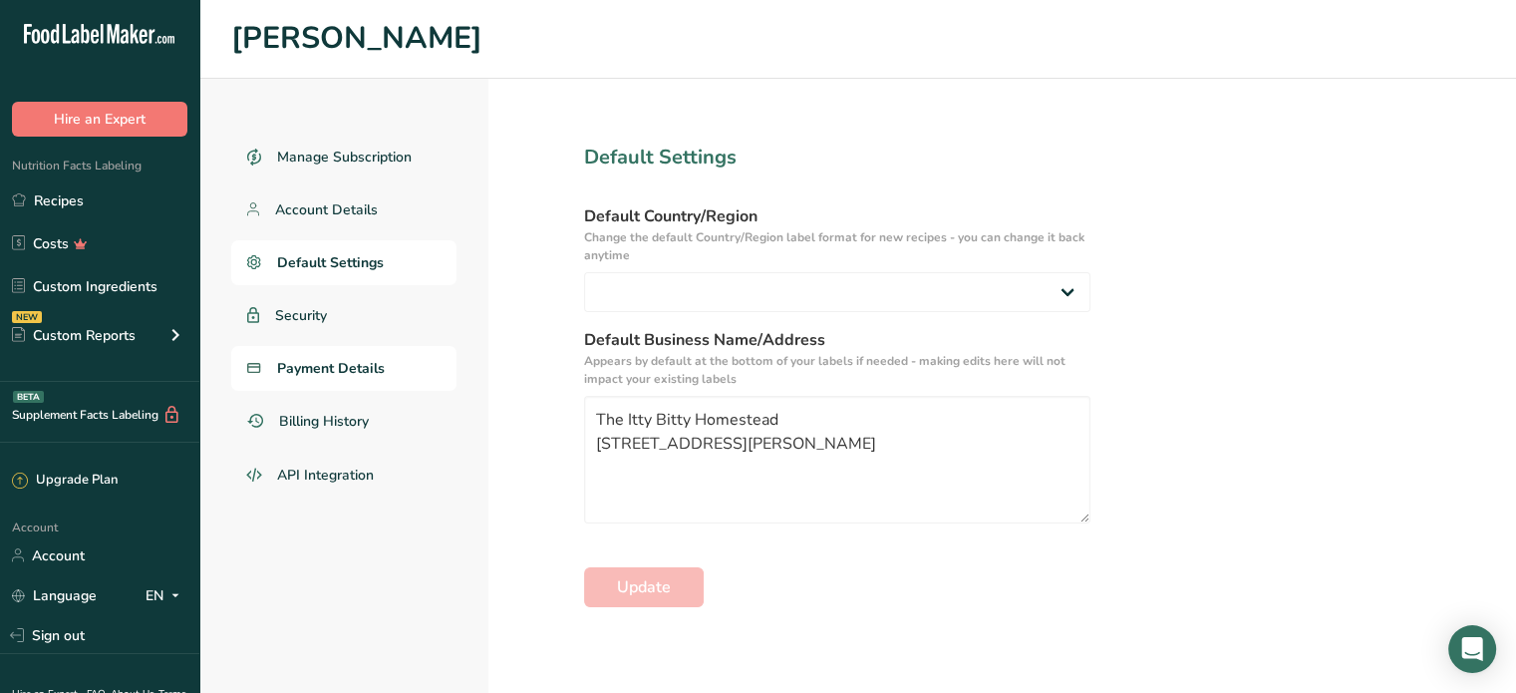
click at [363, 371] on span "Payment Details" at bounding box center [331, 368] width 108 height 21
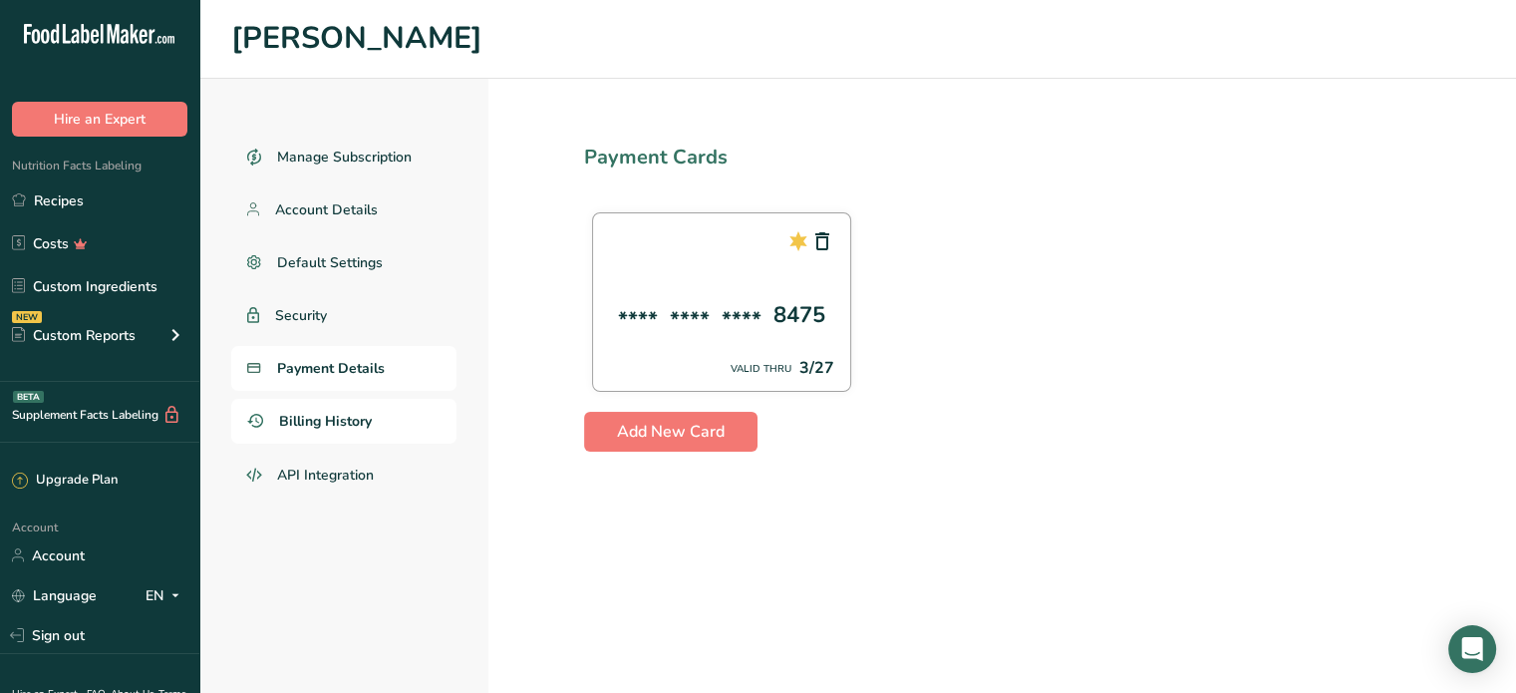
click at [348, 425] on span "Billing History" at bounding box center [325, 421] width 93 height 21
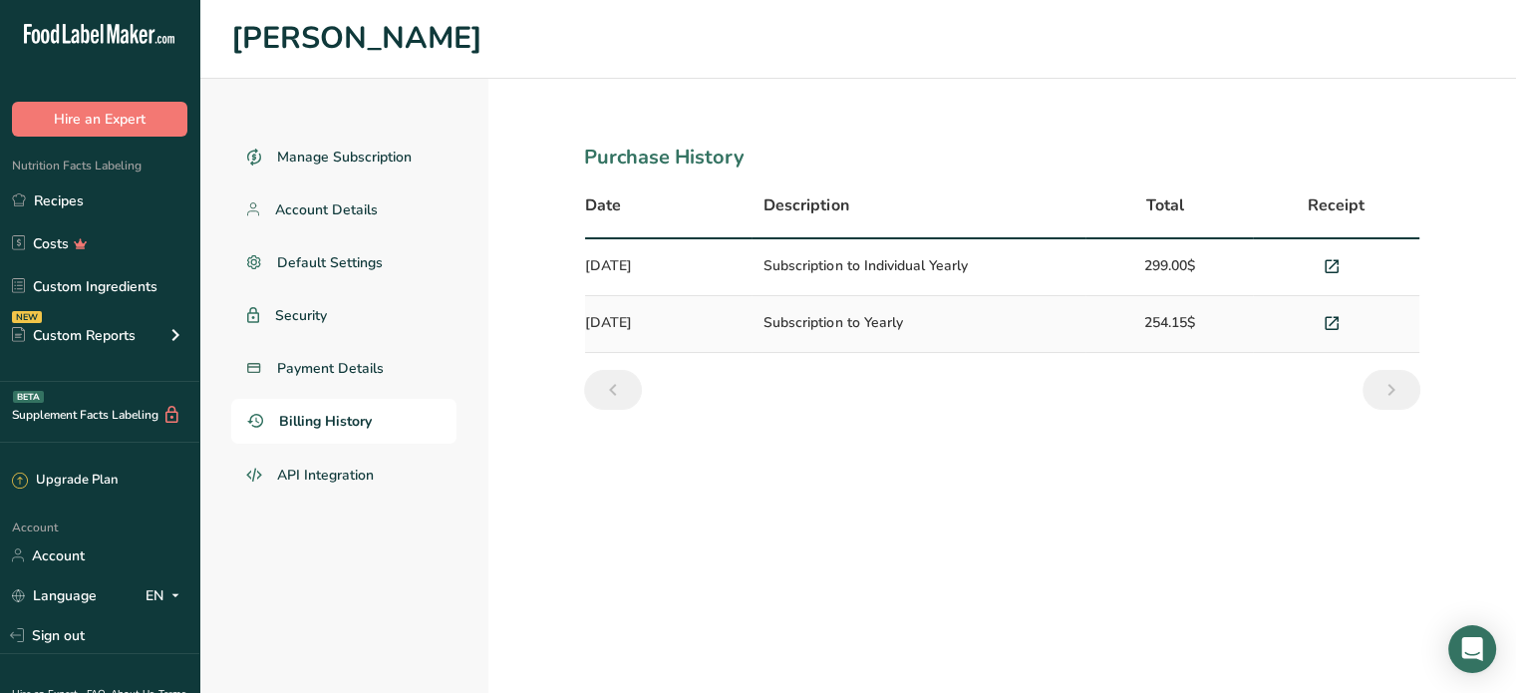
click at [114, 37] on icon at bounding box center [114, 34] width 12 height 20
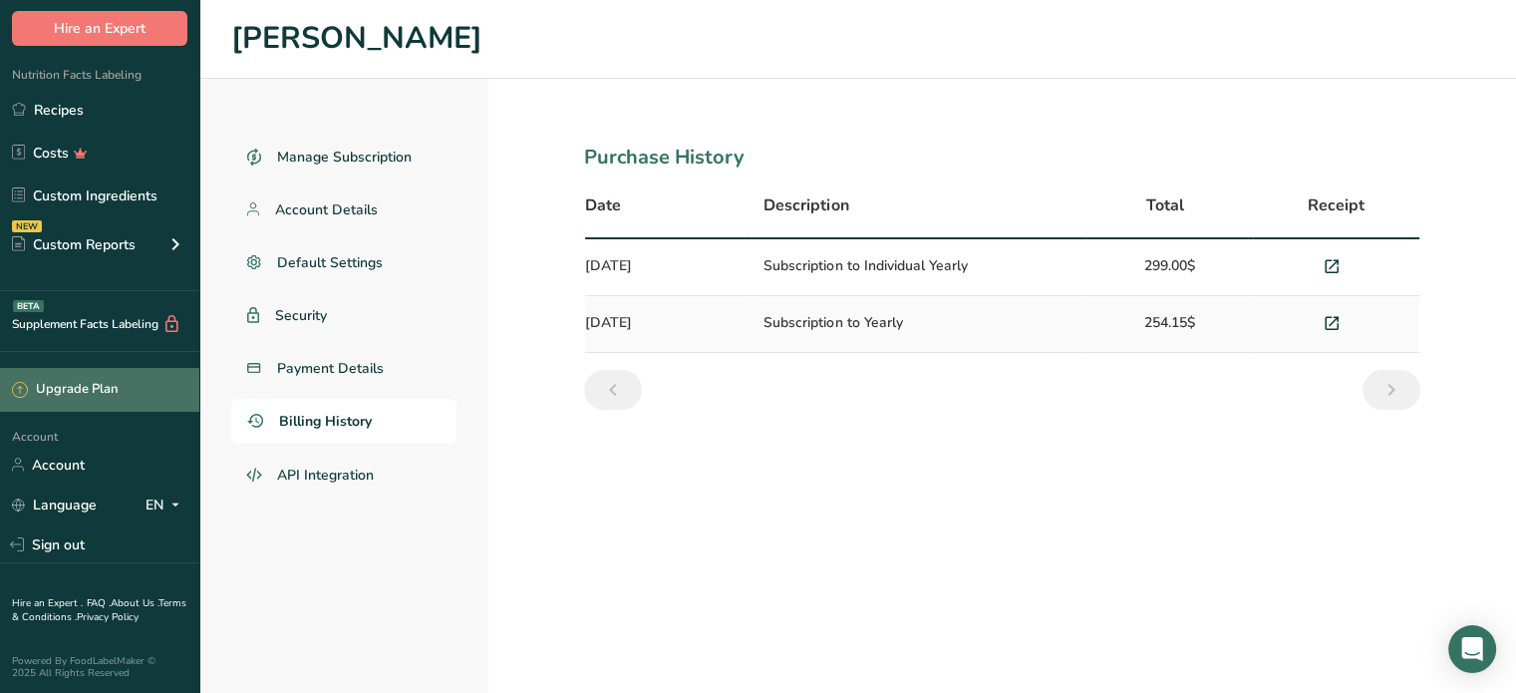
click at [104, 392] on div "Upgrade Plan" at bounding box center [65, 390] width 106 height 20
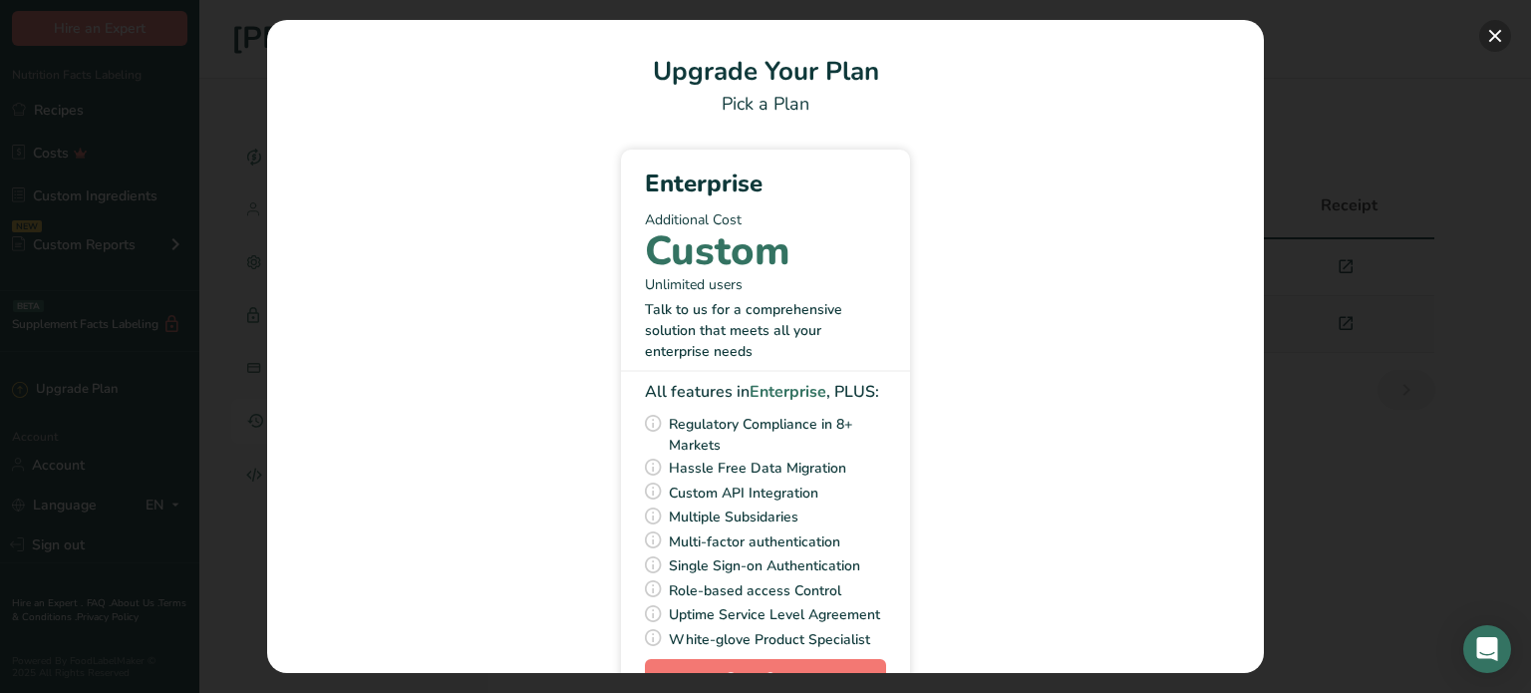
click at [1494, 35] on button "Pick Your Pricing Plan Modal" at bounding box center [1495, 36] width 32 height 32
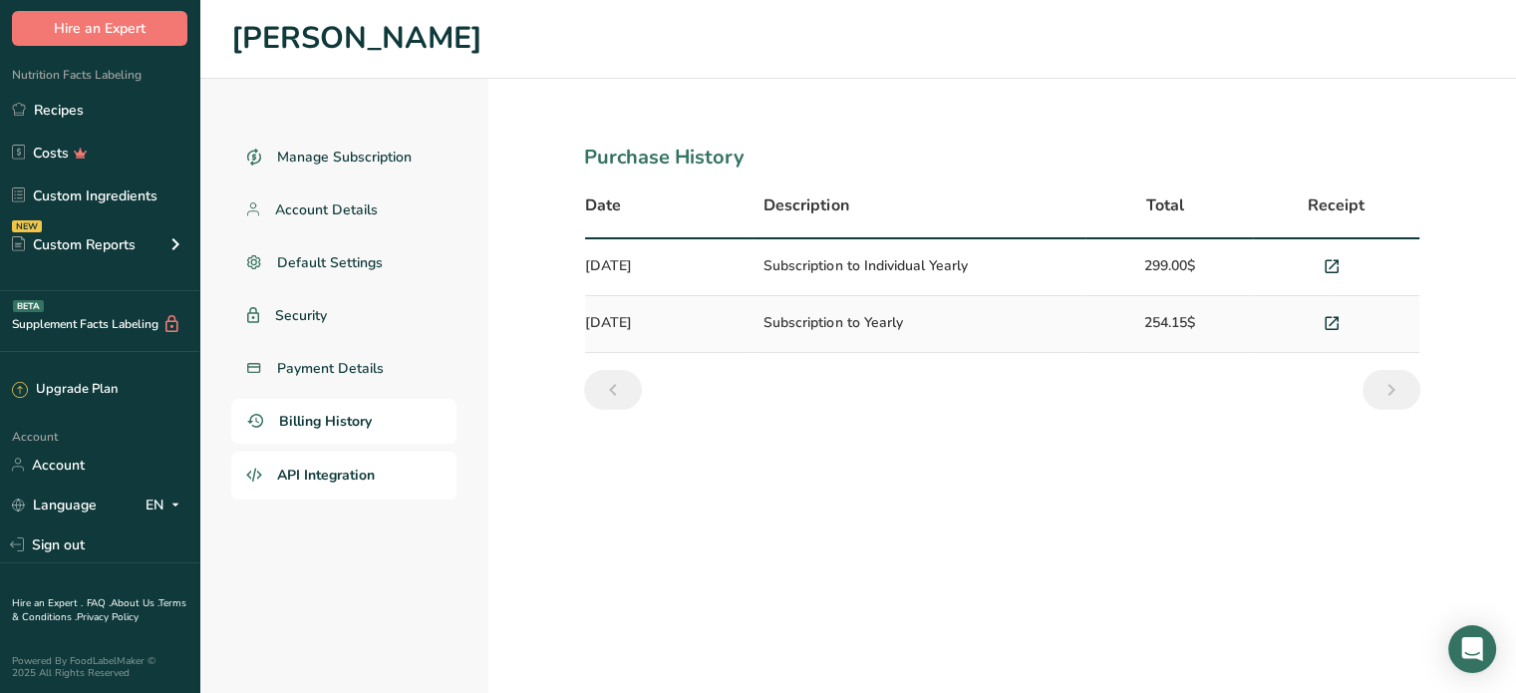
click at [337, 486] on link "API Integration" at bounding box center [343, 476] width 225 height 48
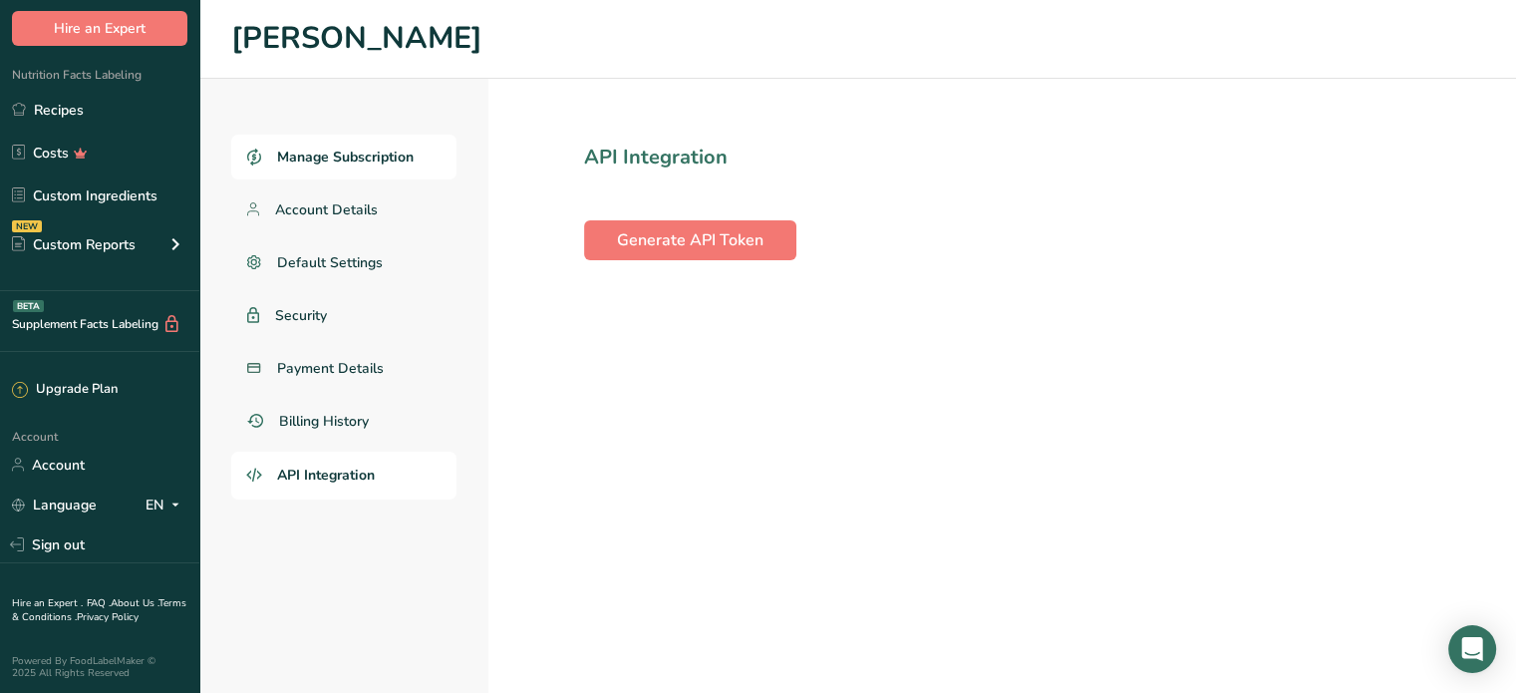
click at [389, 165] on span "Manage Subscription" at bounding box center [345, 157] width 137 height 21
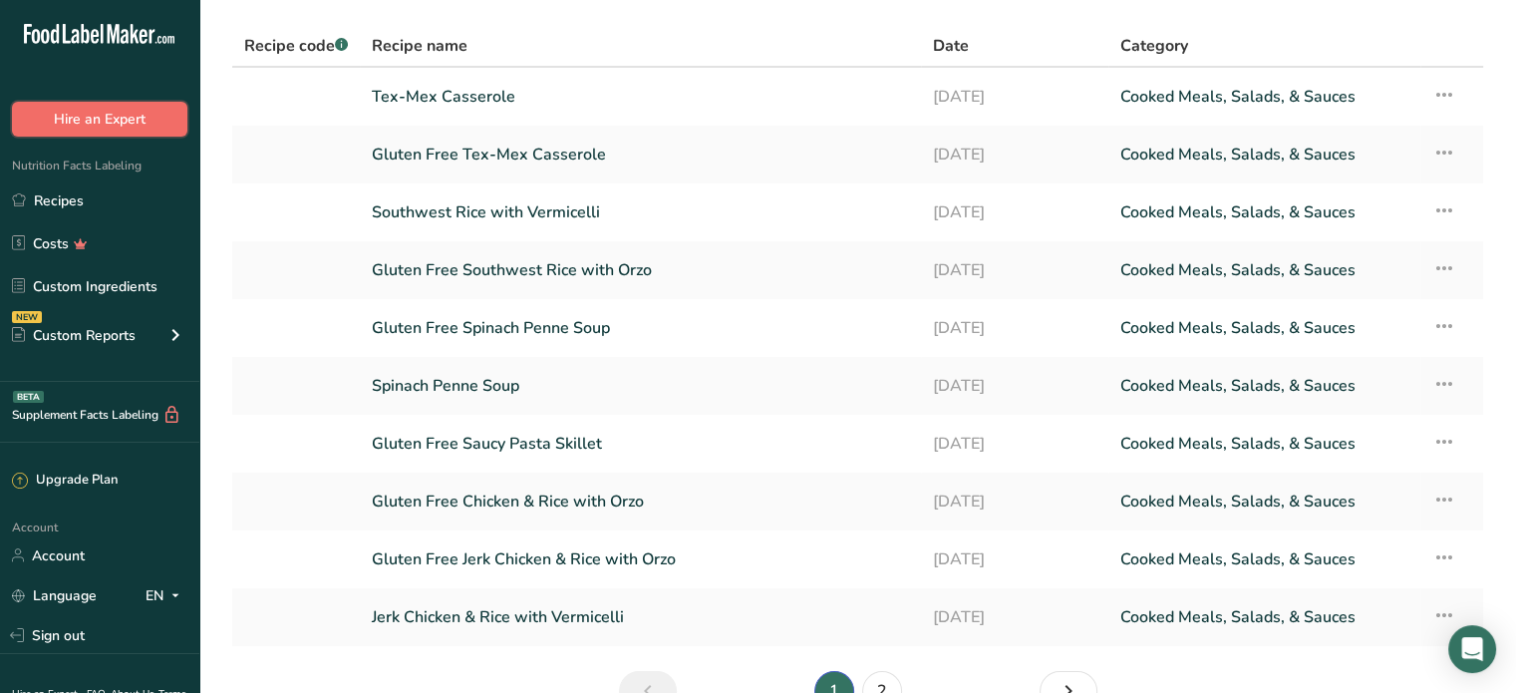
click at [111, 125] on button "Hire an Expert" at bounding box center [99, 119] width 175 height 35
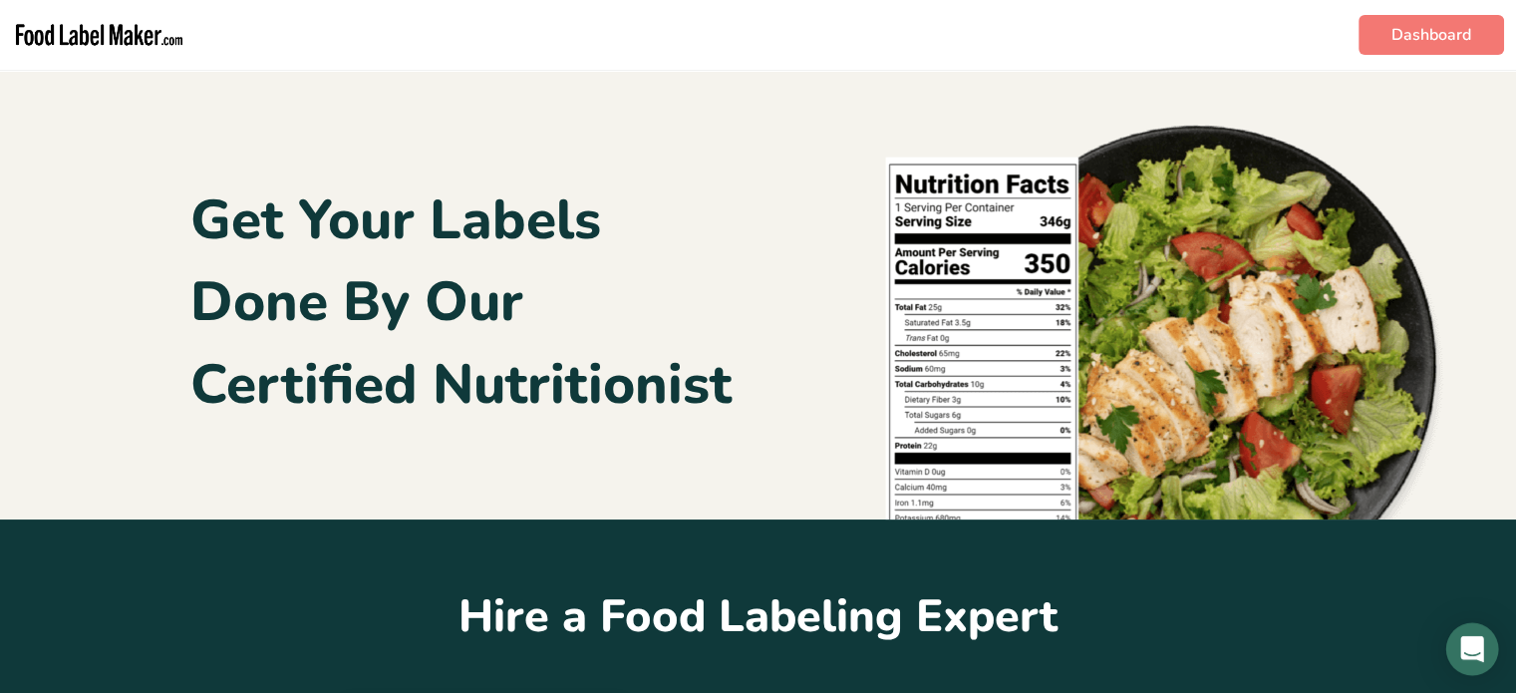
click at [1481, 653] on icon "Open Intercom Messenger" at bounding box center [1472, 649] width 26 height 26
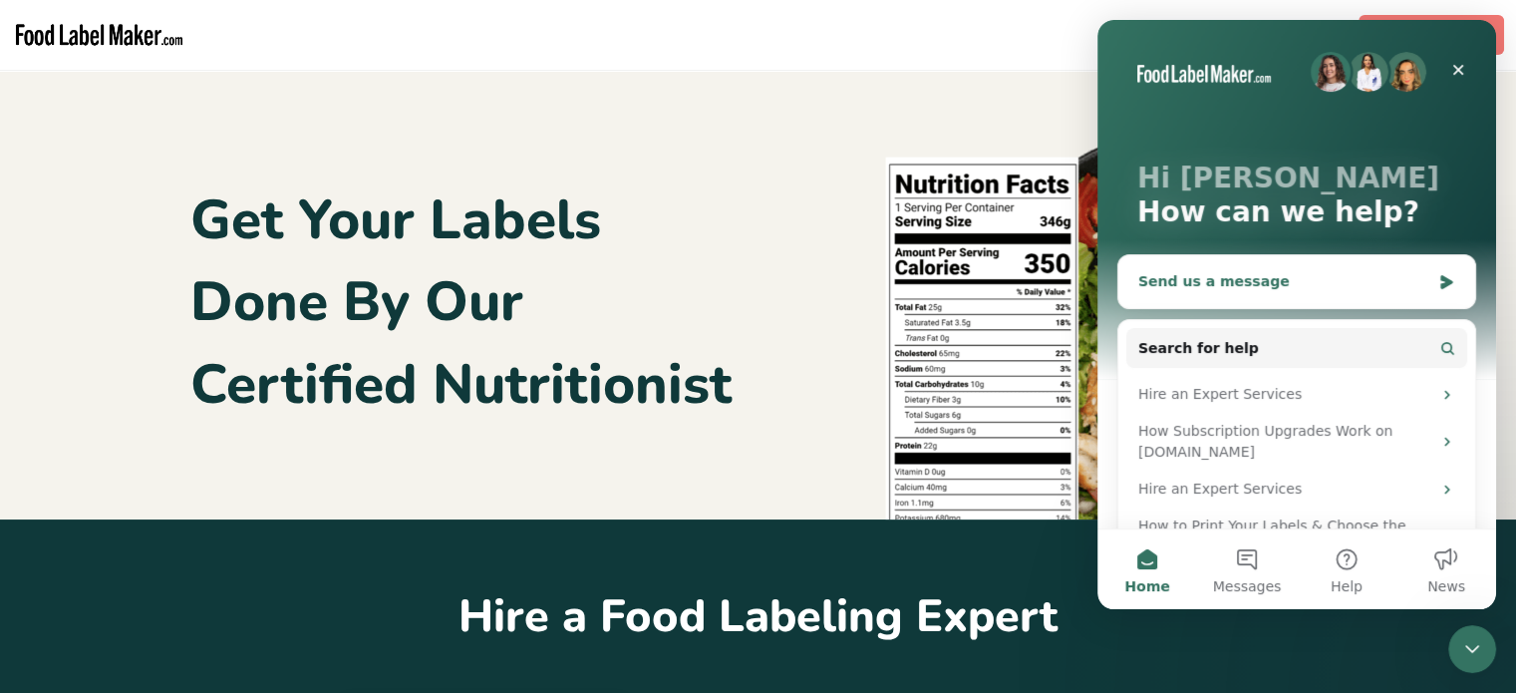
click at [1373, 277] on div "Send us a message" at bounding box center [1284, 281] width 292 height 21
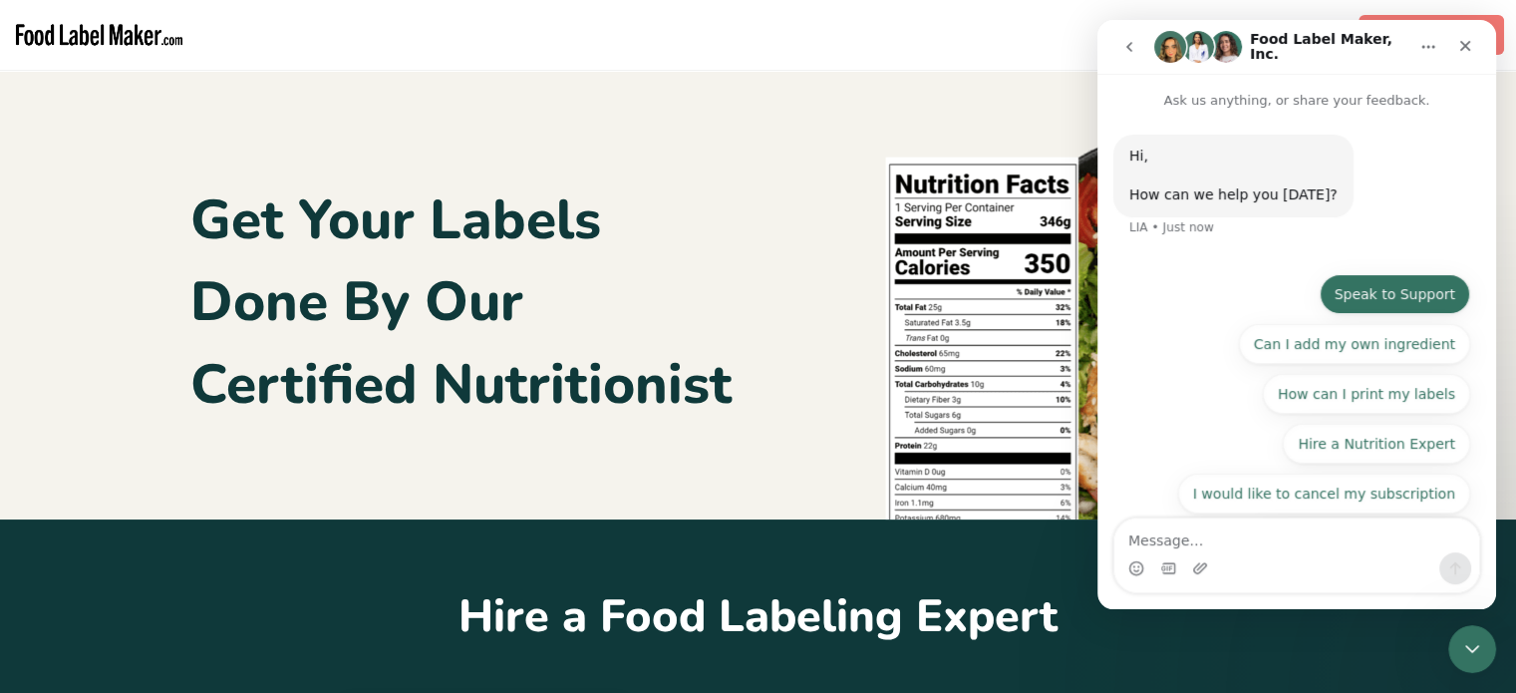
click at [1373, 288] on button "Speak to Support" at bounding box center [1395, 294] width 151 height 40
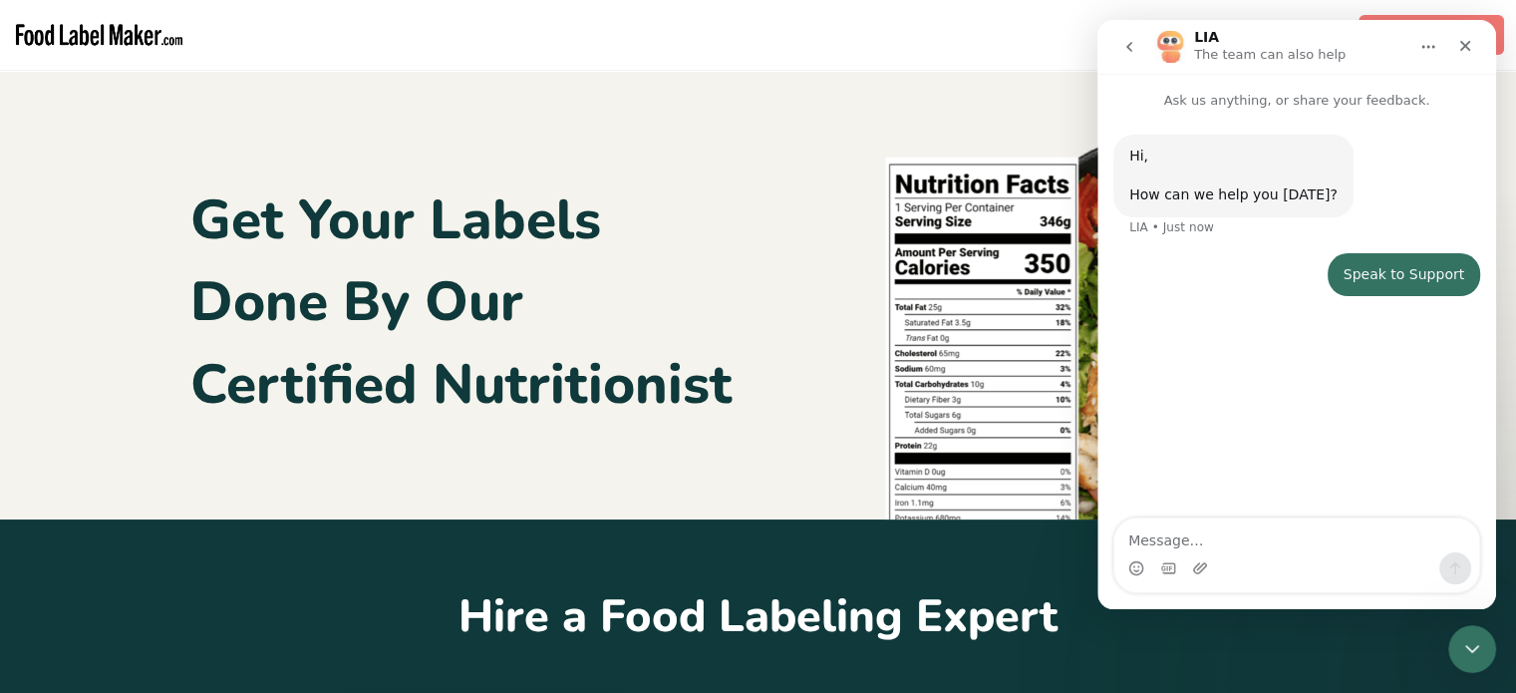
click at [1175, 535] on textarea "Message…" at bounding box center [1296, 535] width 365 height 34
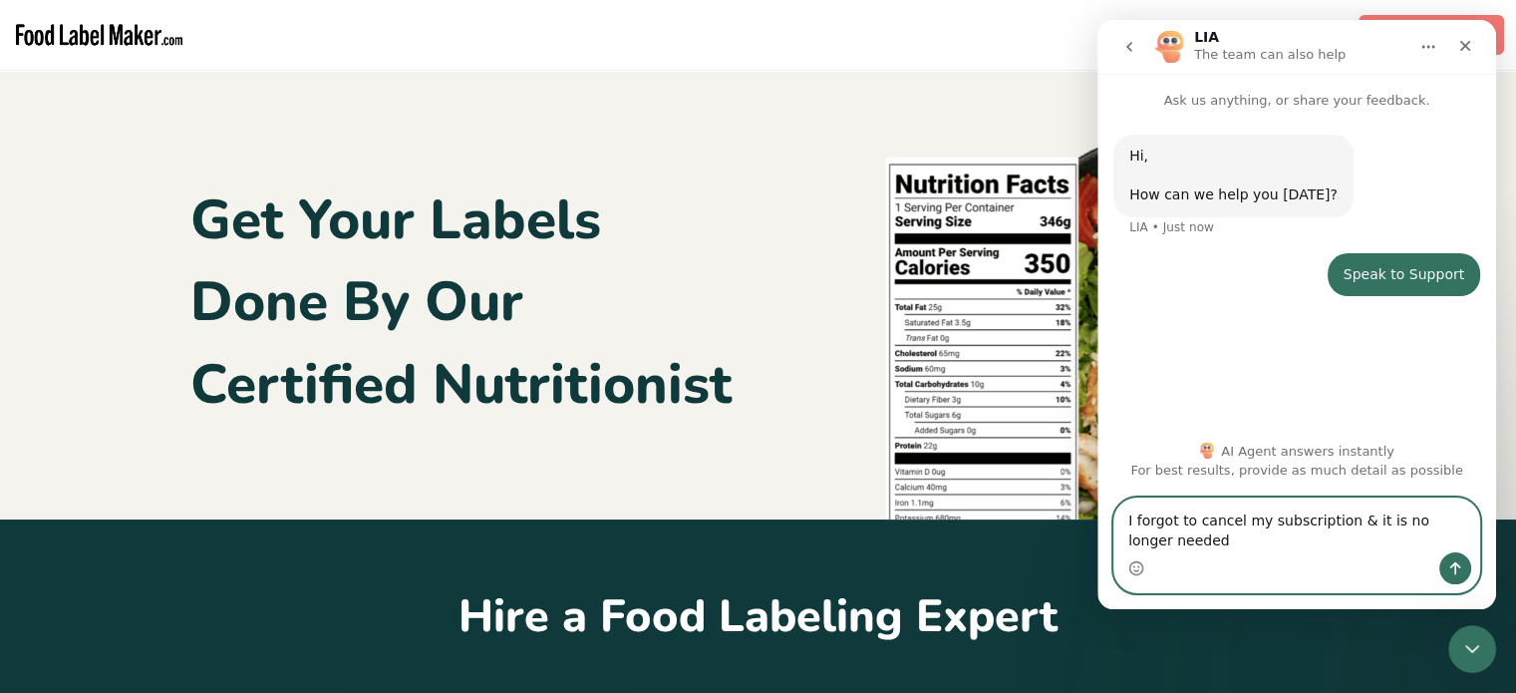
type textarea "I forgot to cancel my subscription & it is no longer needed."
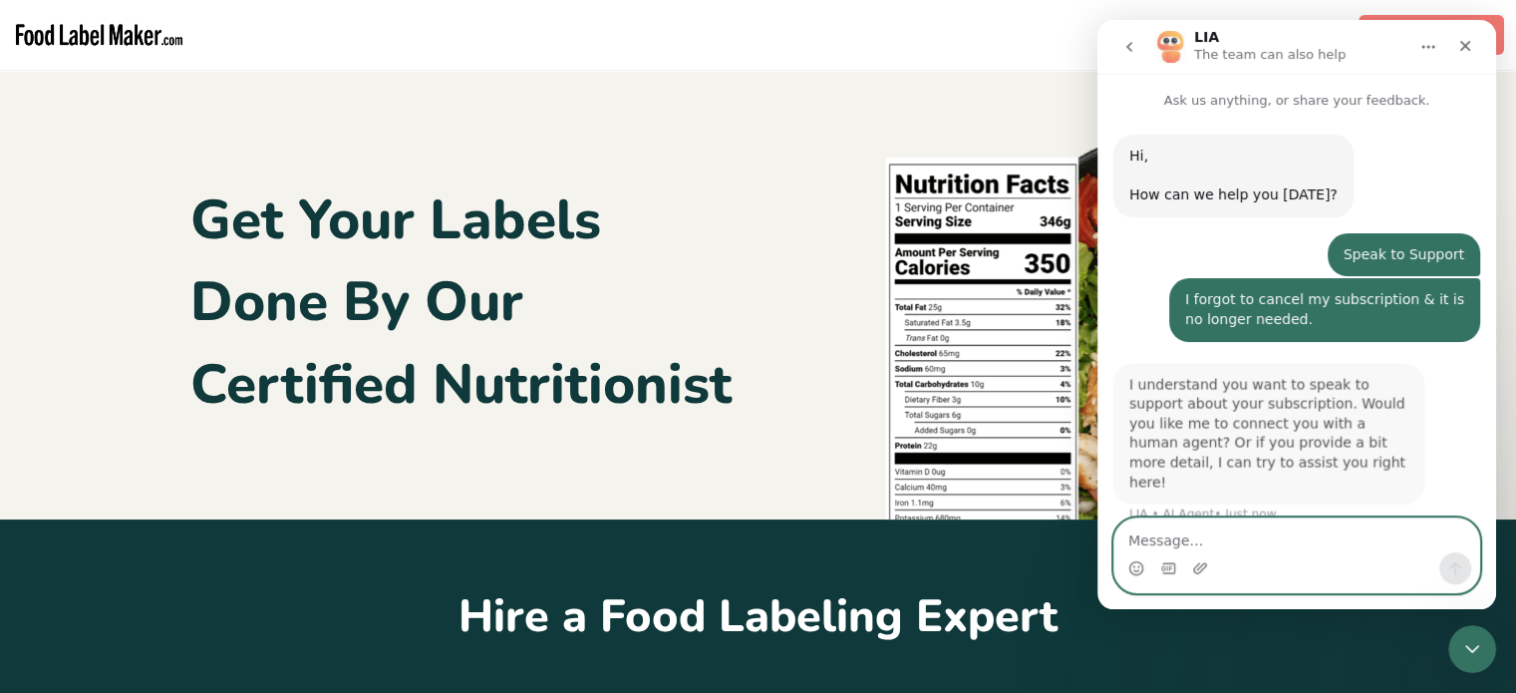
scroll to position [2, 0]
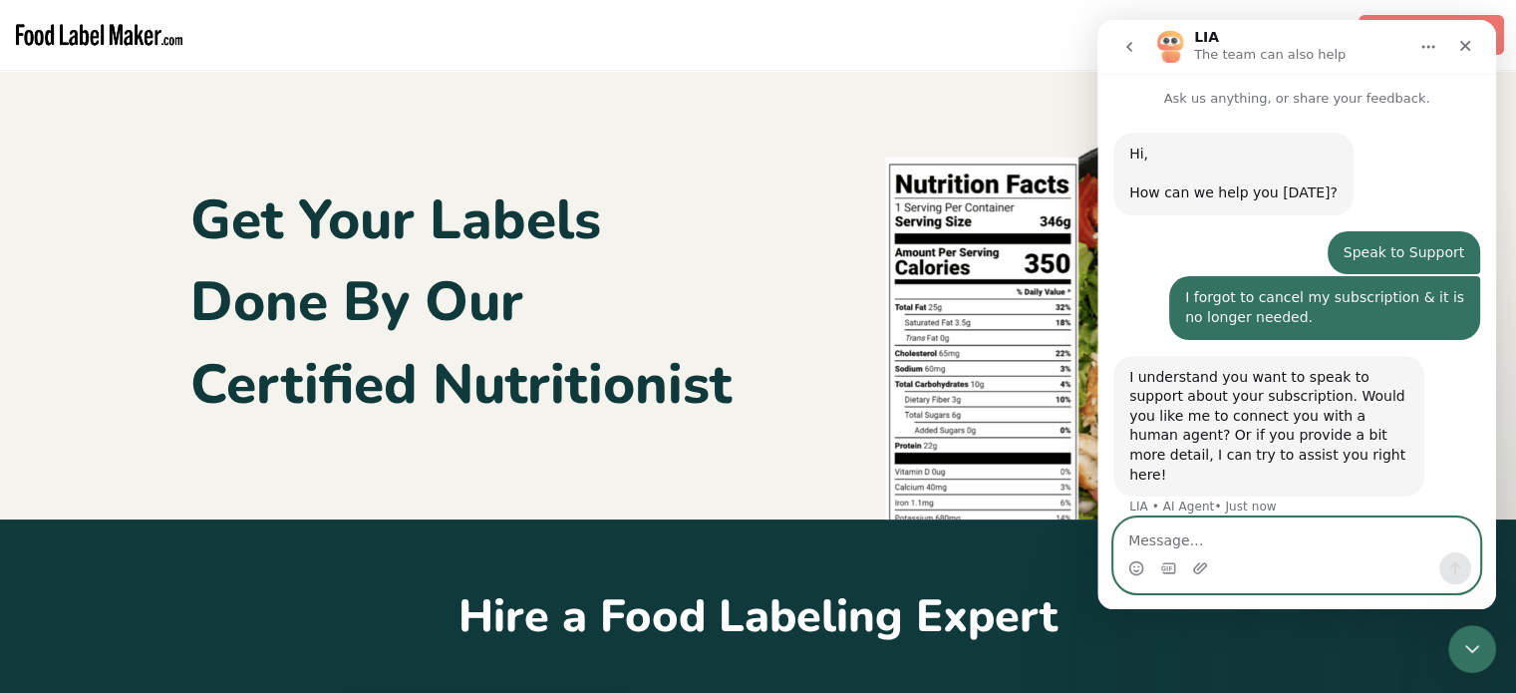
click at [1227, 533] on textarea "Message…" at bounding box center [1296, 535] width 365 height 34
type textarea "Human agent"
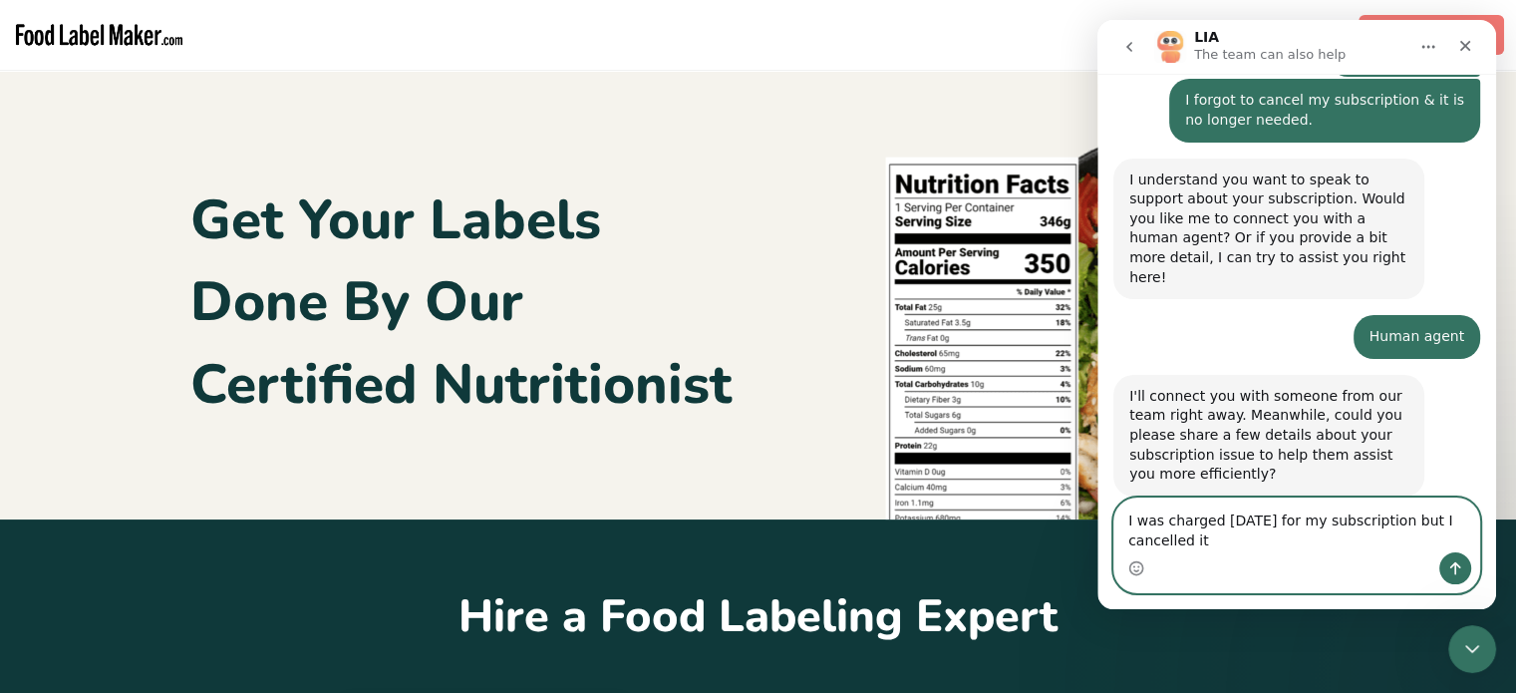
scroll to position [219, 0]
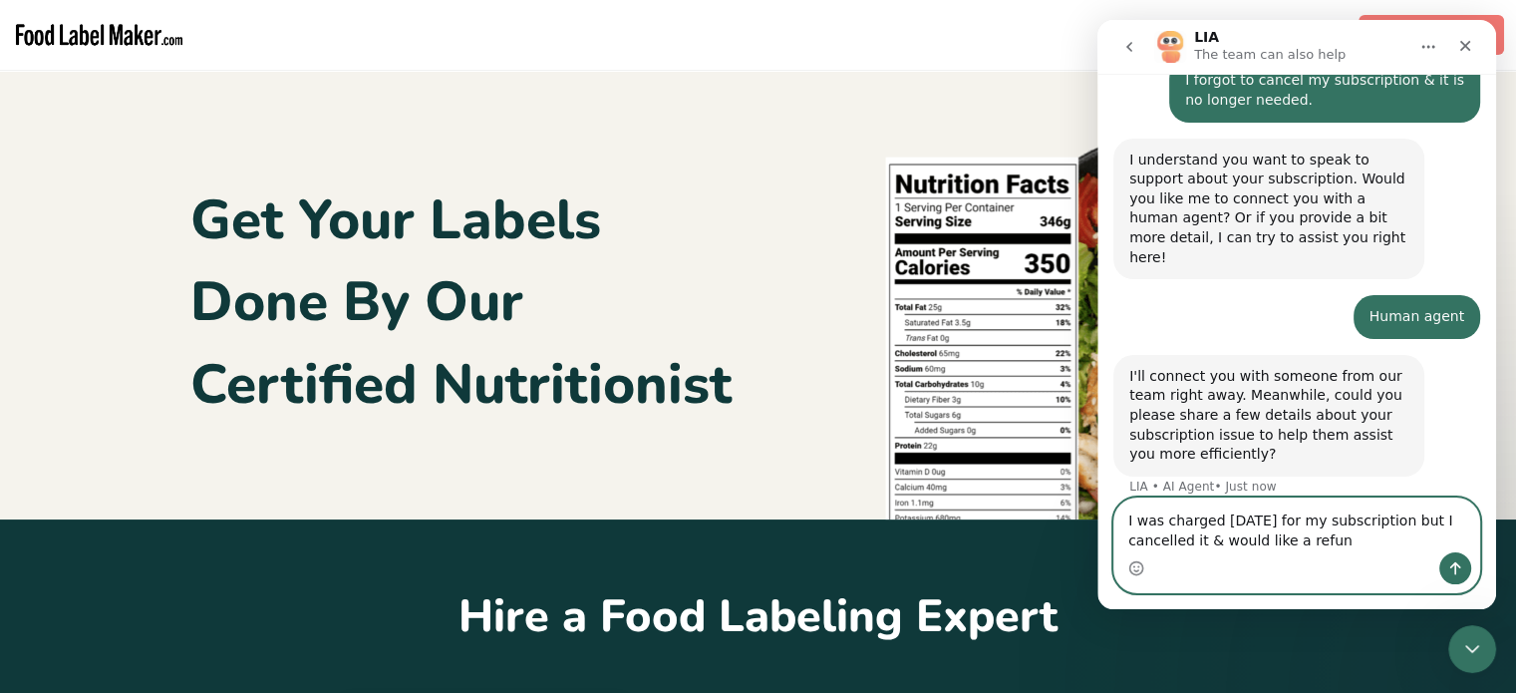
type textarea "I was charged [DATE] for my subscription but I cancelled it & would like a refu…"
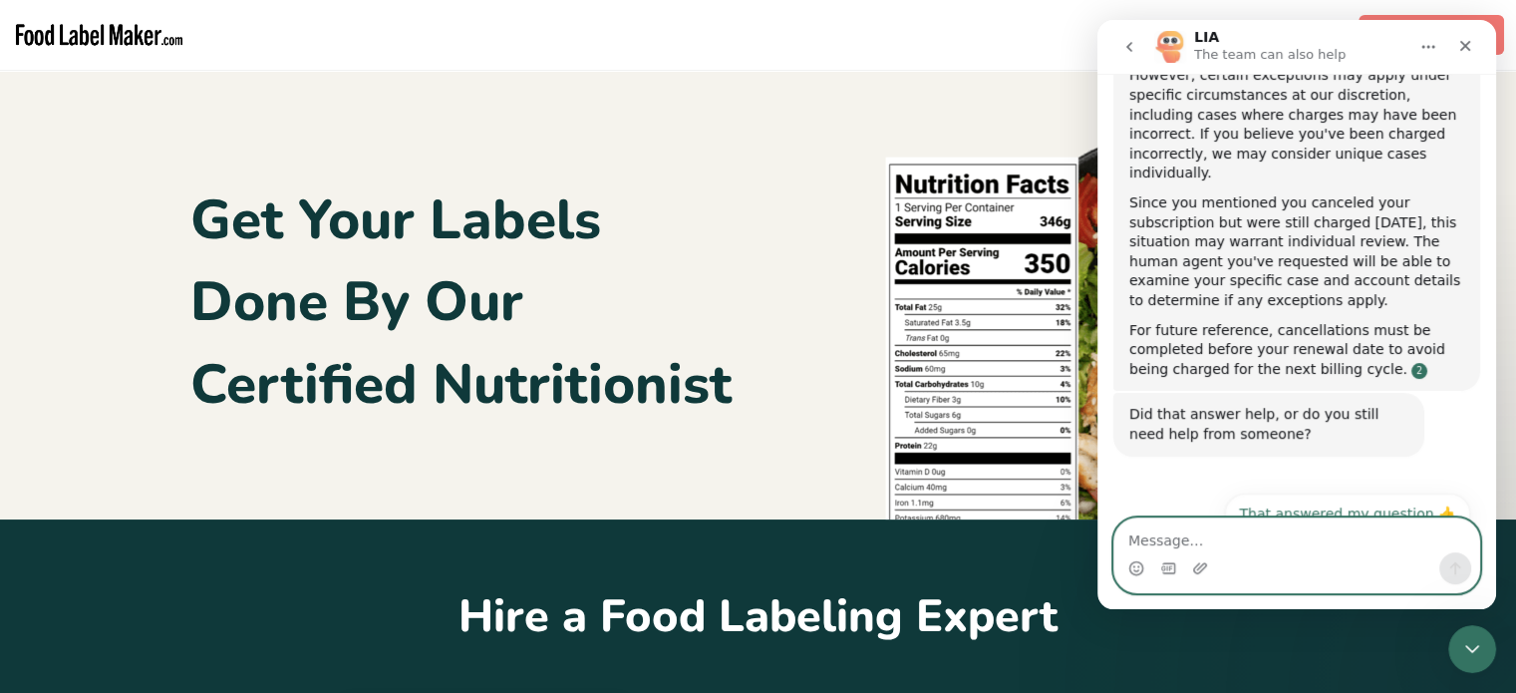
scroll to position [881, 0]
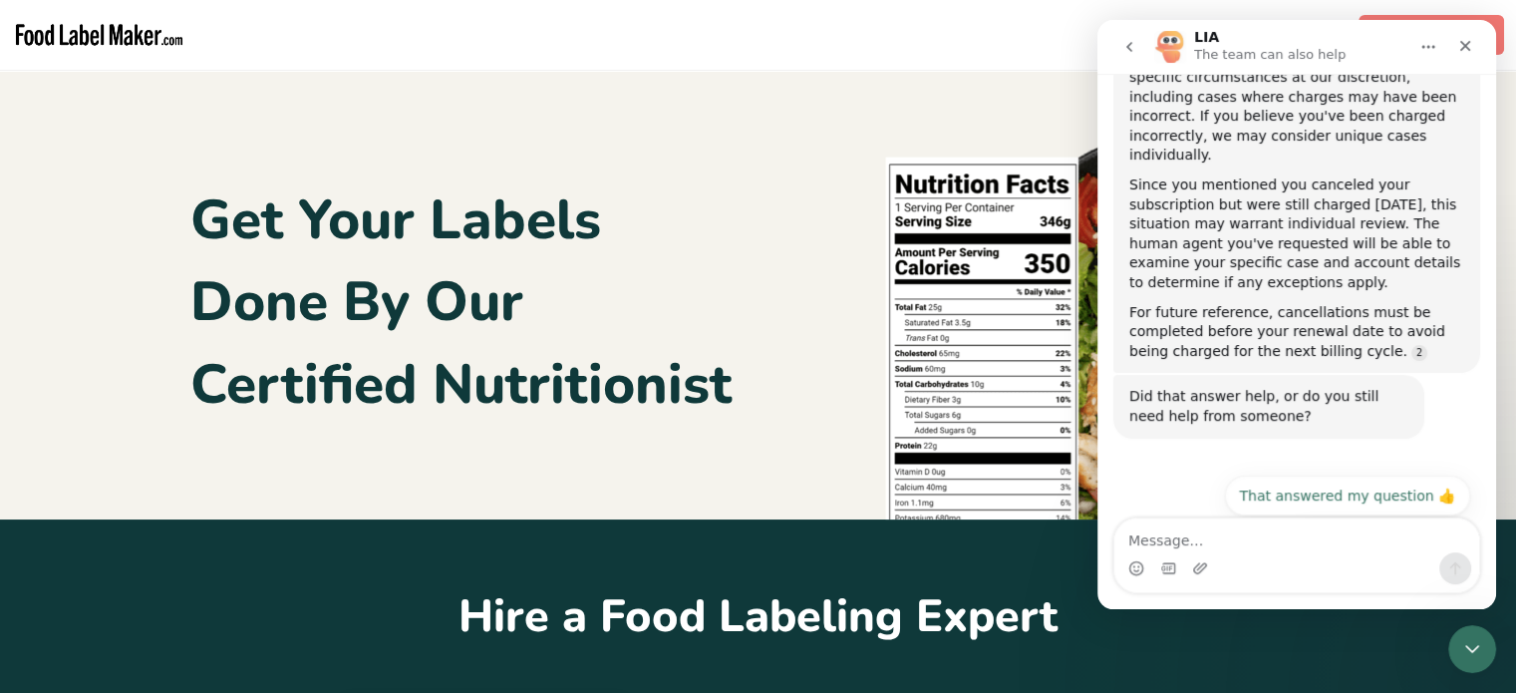
click at [1362, 525] on button "No, I still need help 👤" at bounding box center [1377, 545] width 186 height 40
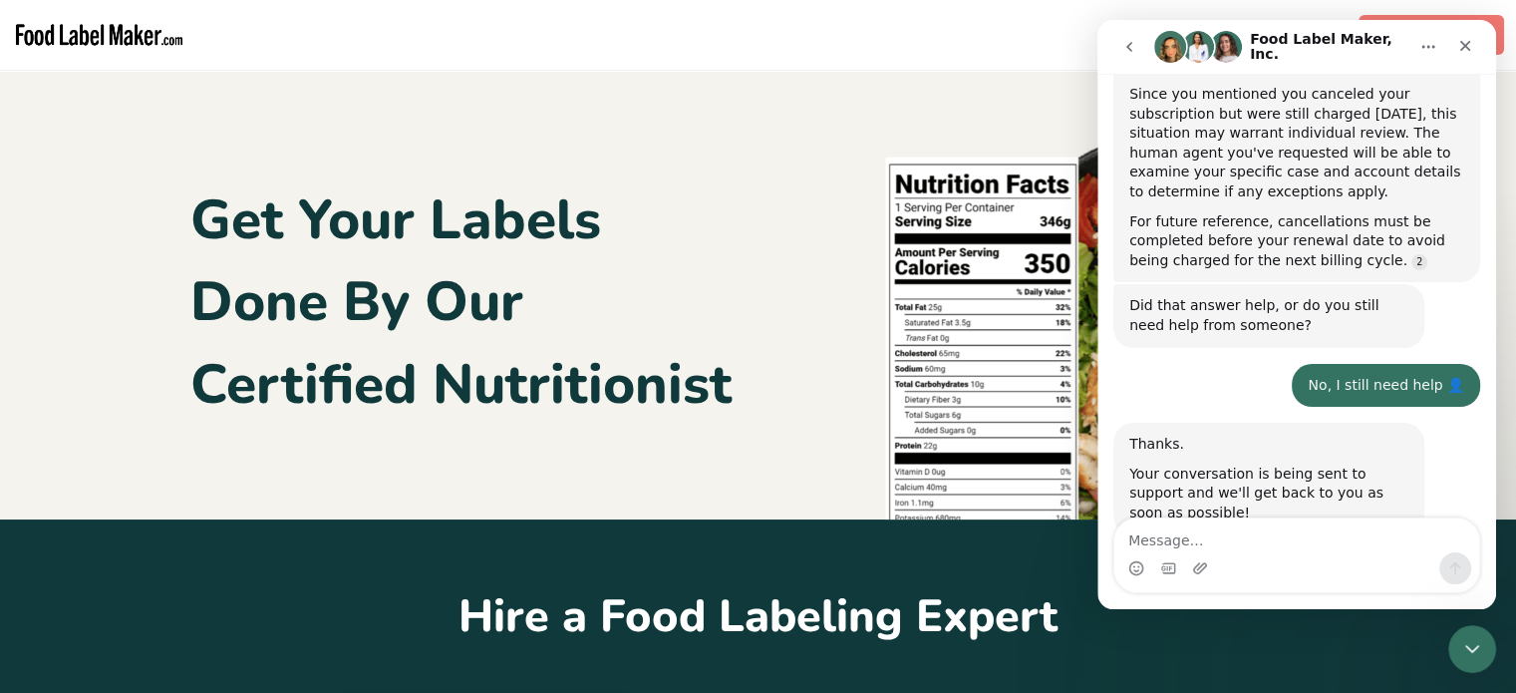
scroll to position [1027, 0]
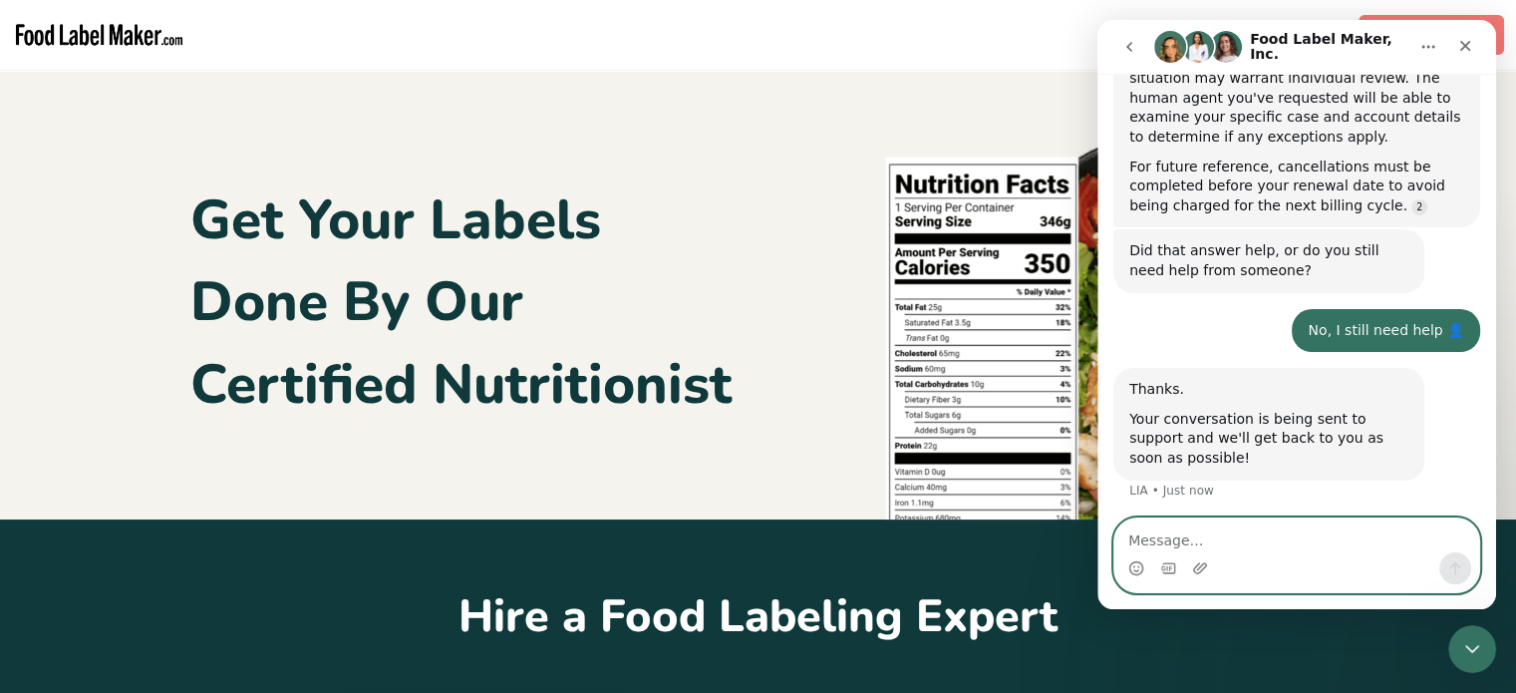
click at [1239, 538] on textarea "Message…" at bounding box center [1296, 535] width 365 height 34
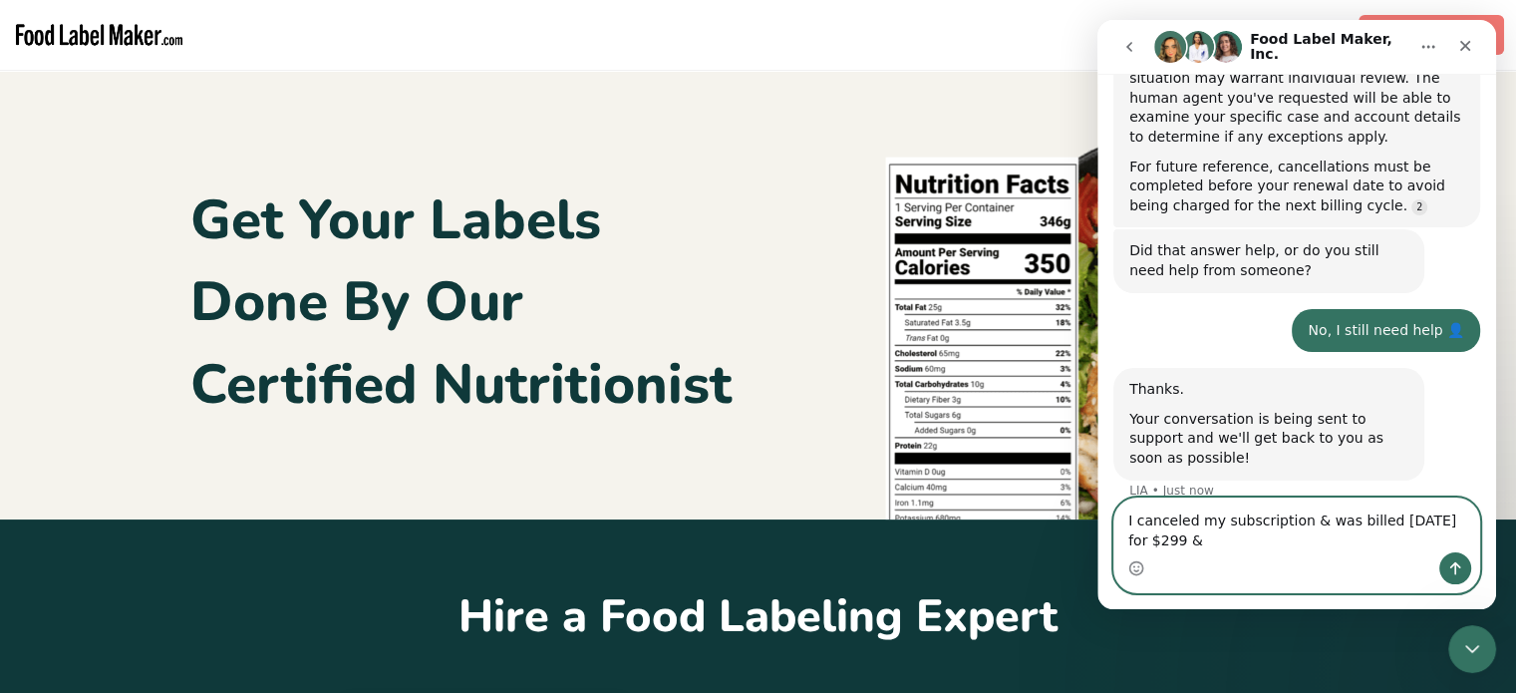
scroll to position [1047, 0]
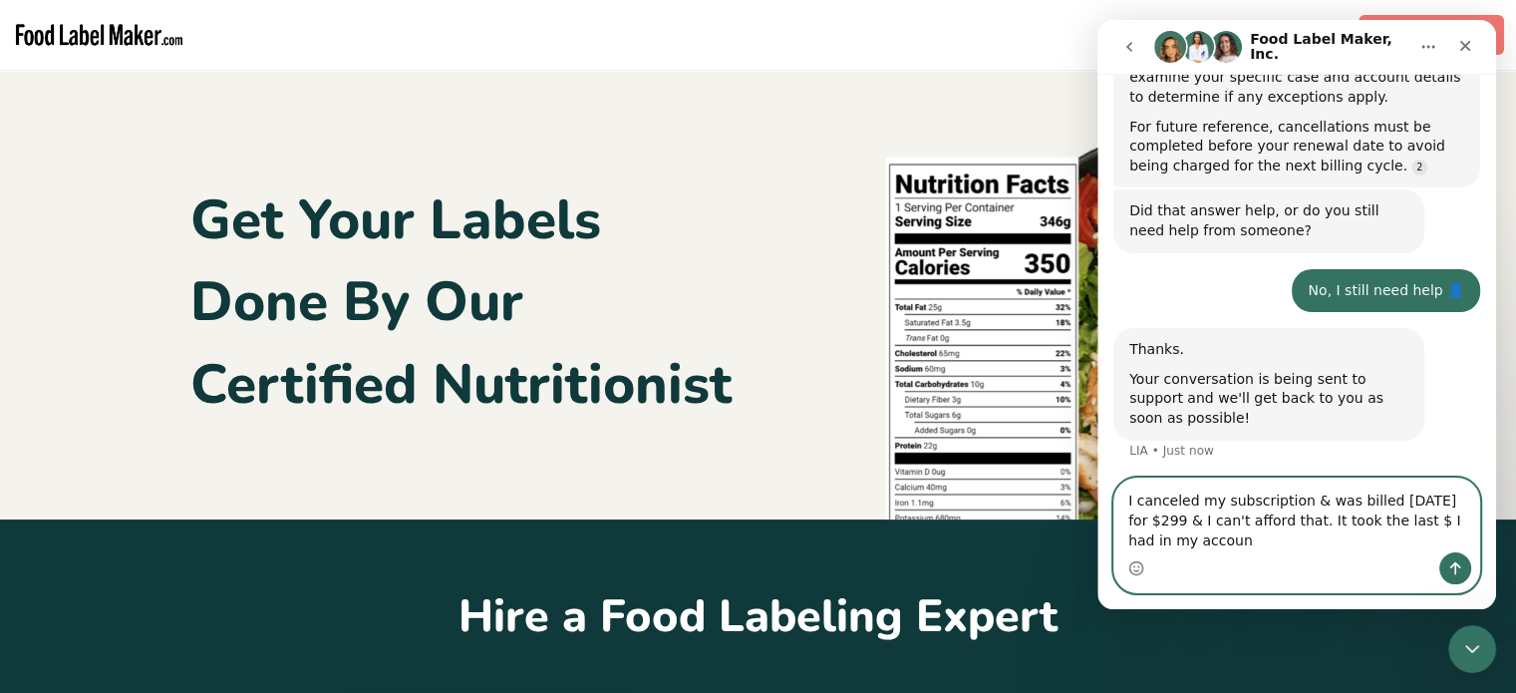
type textarea "I canceled my subscription & was billed [DATE] for $299 & I can't afford that. …"
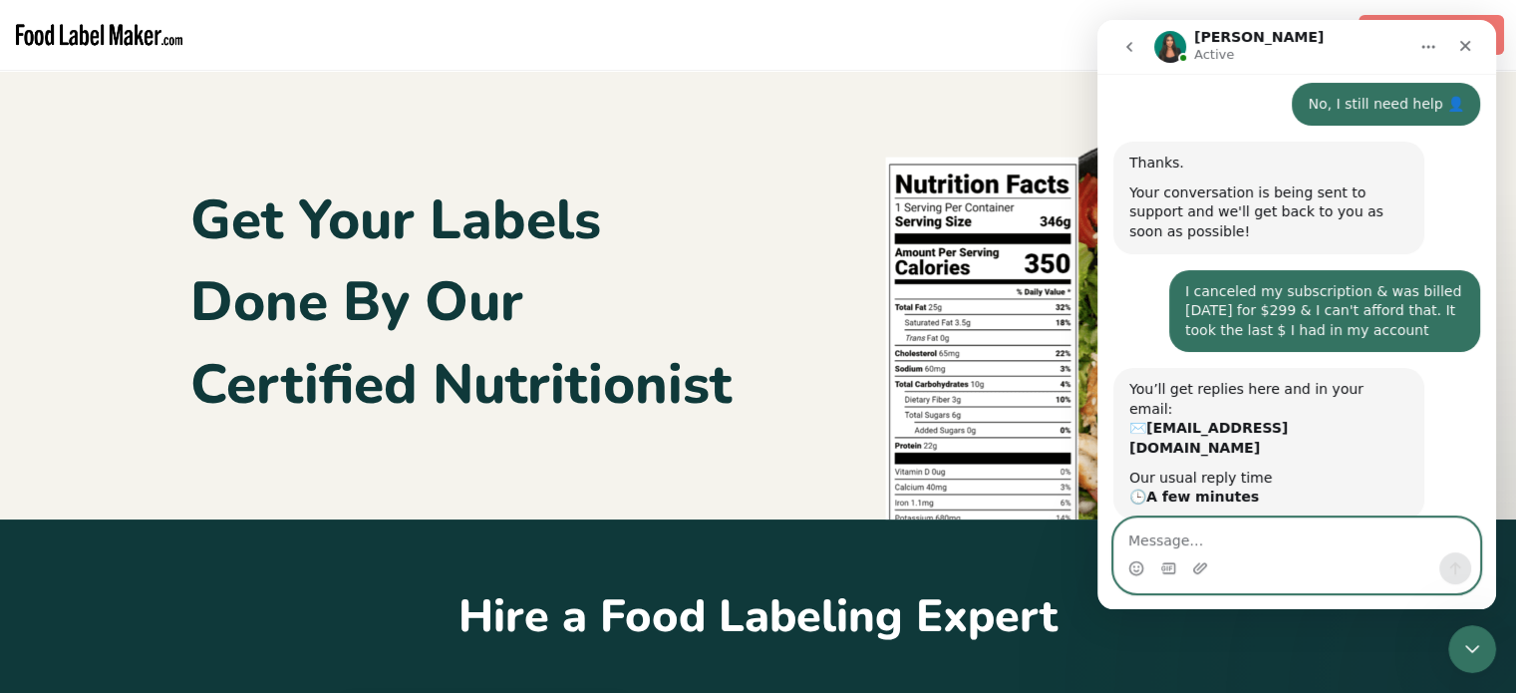
scroll to position [1342, 0]
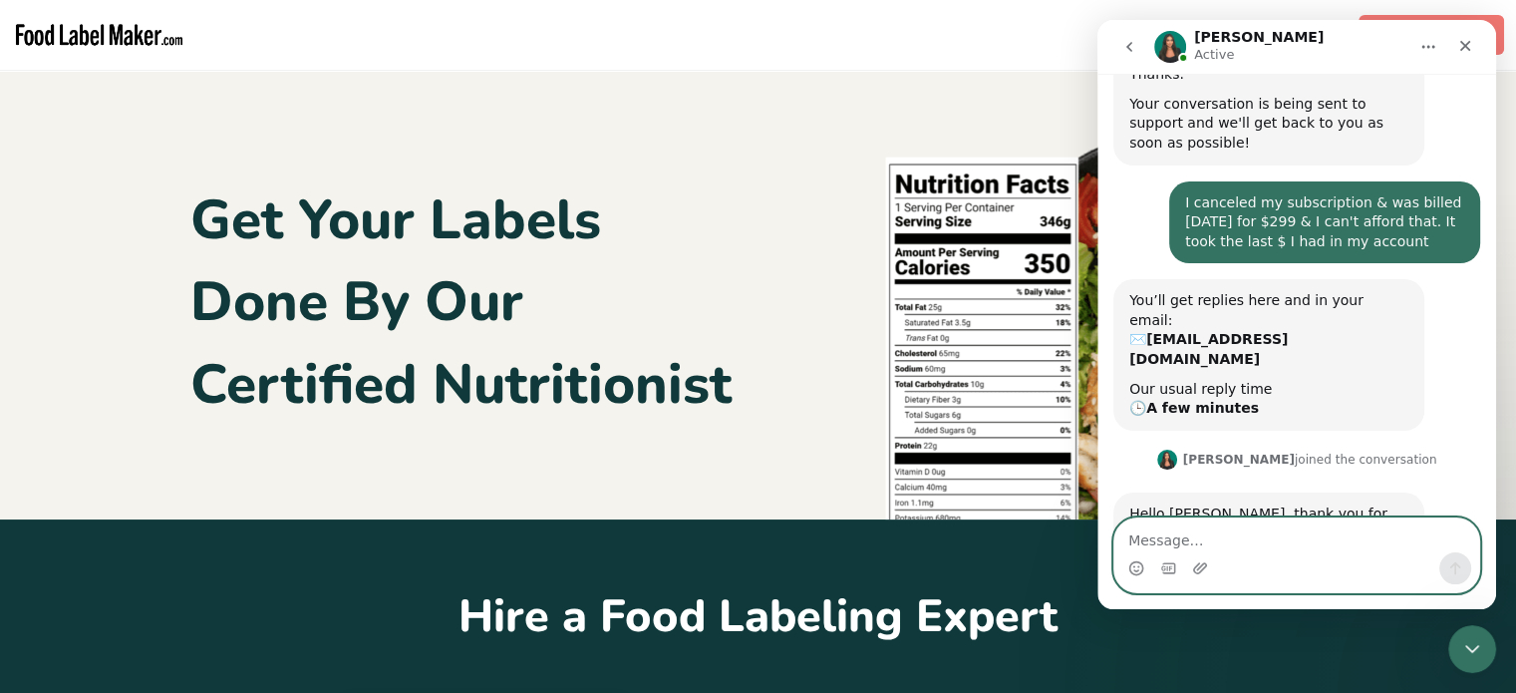
click at [1321, 541] on textarea "Message…" at bounding box center [1296, 535] width 365 height 34
type textarea "OK thank you so much"
